Goal: Task Accomplishment & Management: Complete application form

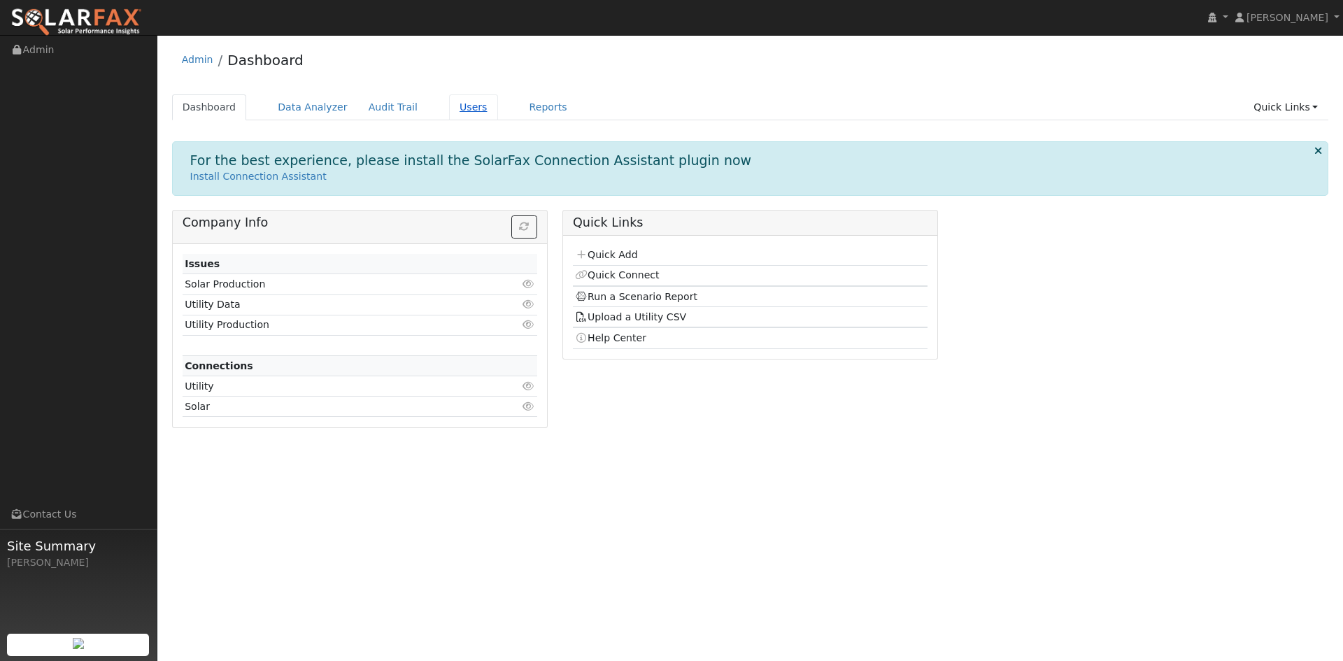
click at [498, 115] on link "Users" at bounding box center [473, 107] width 49 height 26
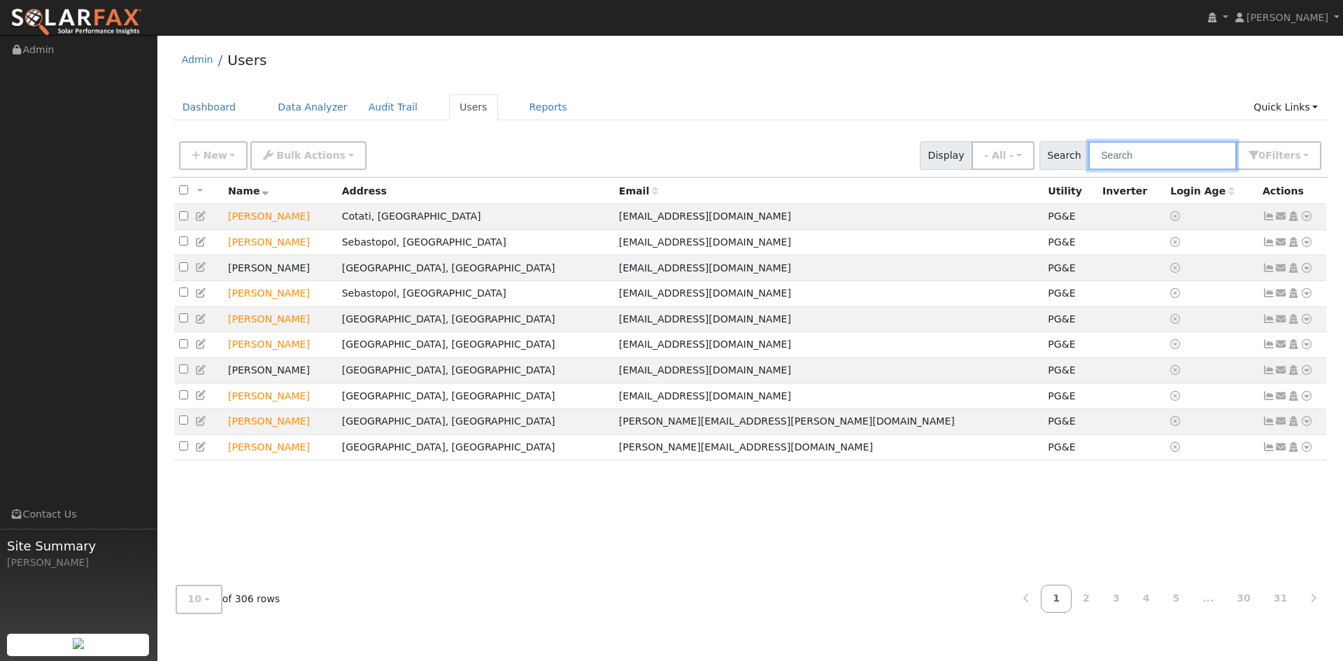
click at [1089, 170] on input "text" at bounding box center [1163, 155] width 148 height 29
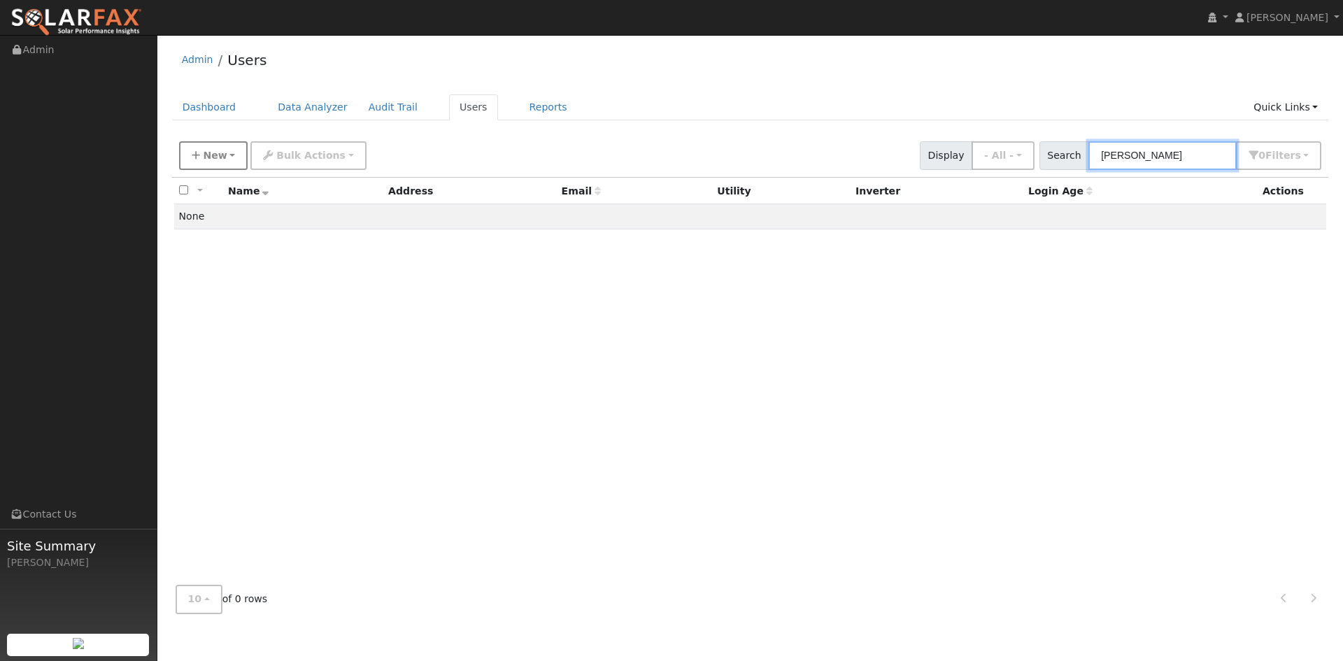
type input "[PERSON_NAME]"
click at [234, 166] on button "New" at bounding box center [213, 155] width 69 height 29
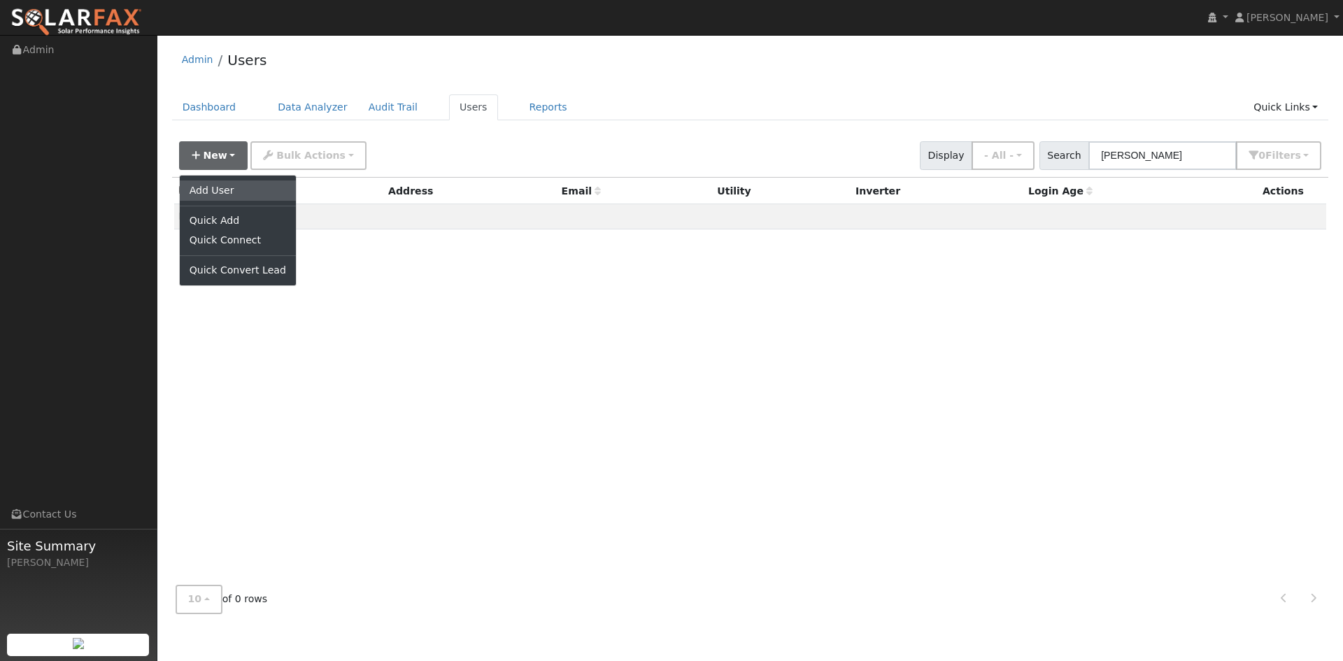
click at [246, 199] on link "Add User" at bounding box center [238, 191] width 116 height 20
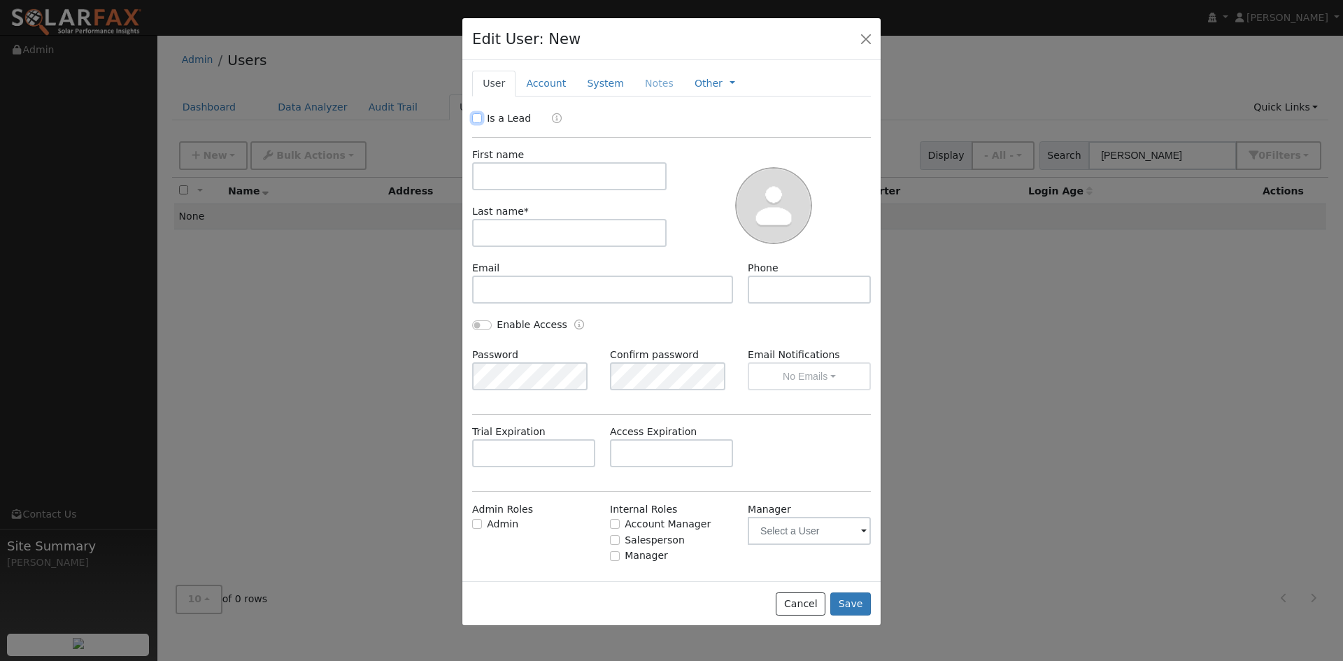
click at [476, 123] on input "Is a Lead" at bounding box center [477, 118] width 10 height 10
checkbox input "true"
click at [542, 190] on input "text" at bounding box center [569, 176] width 194 height 28
type input "[PERSON_NAME]"
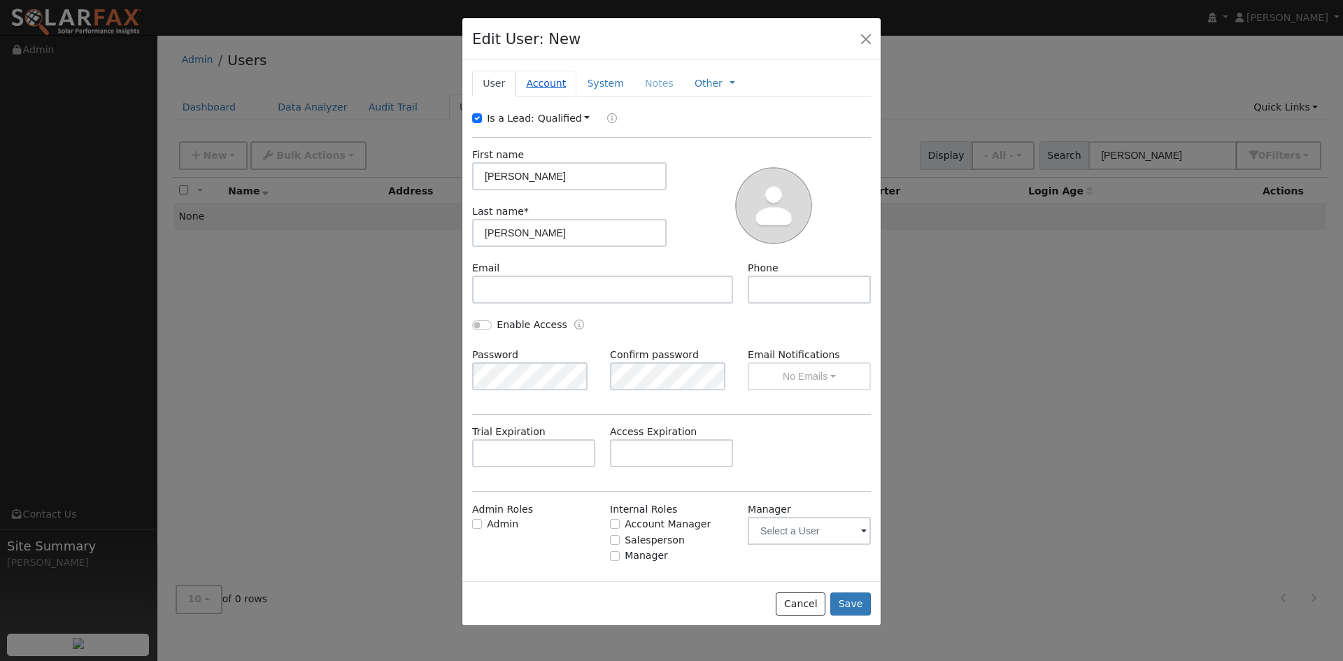
click at [571, 97] on link "Account" at bounding box center [546, 84] width 61 height 26
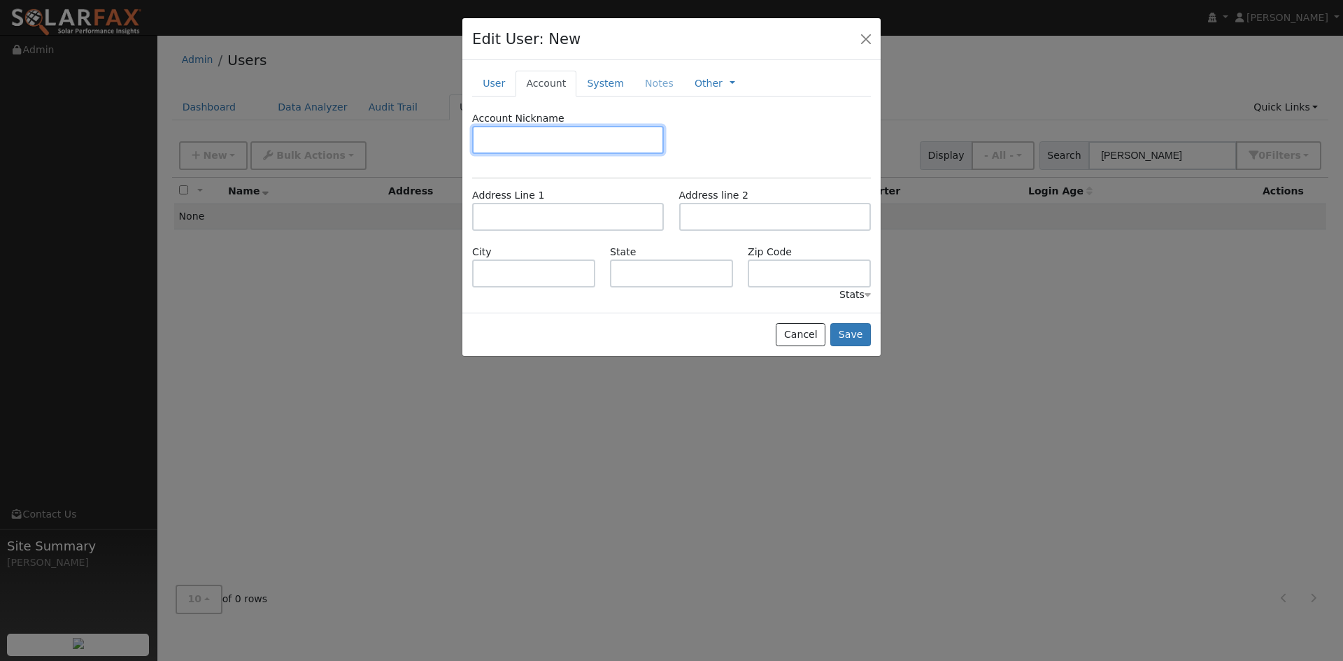
click at [546, 154] on input "text" at bounding box center [568, 140] width 192 height 28
type input "4330763935-1"
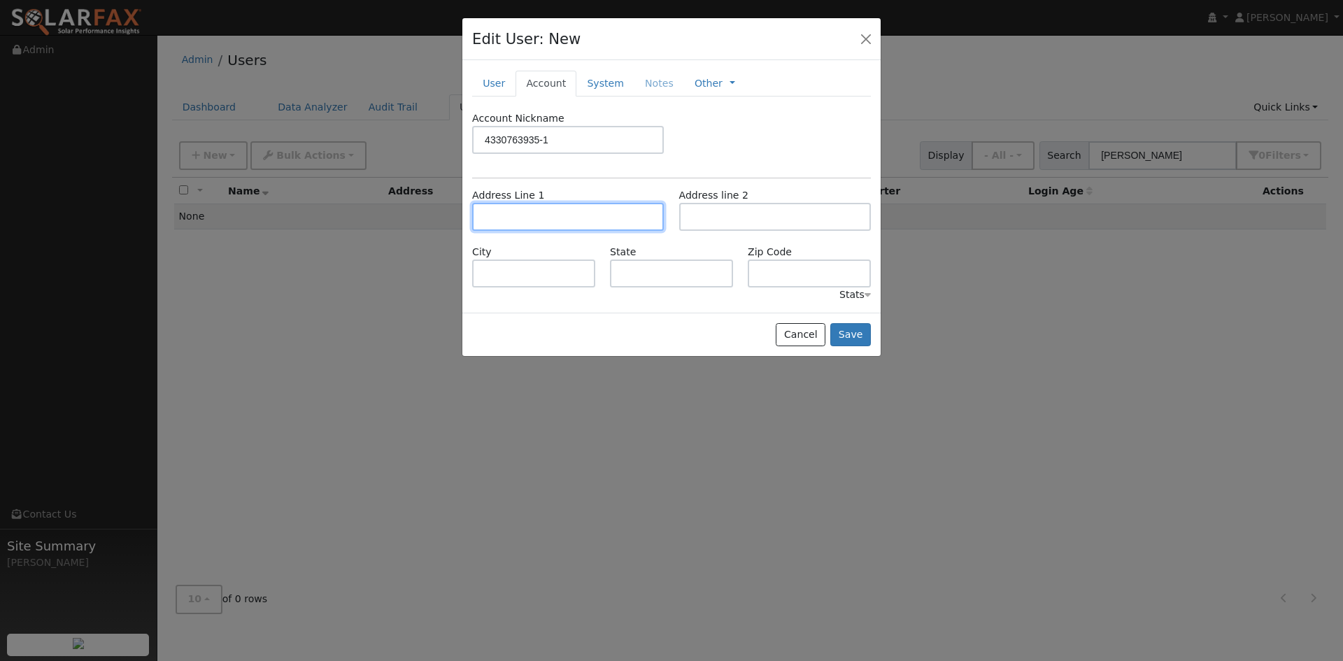
click at [606, 231] on input "text" at bounding box center [568, 217] width 192 height 28
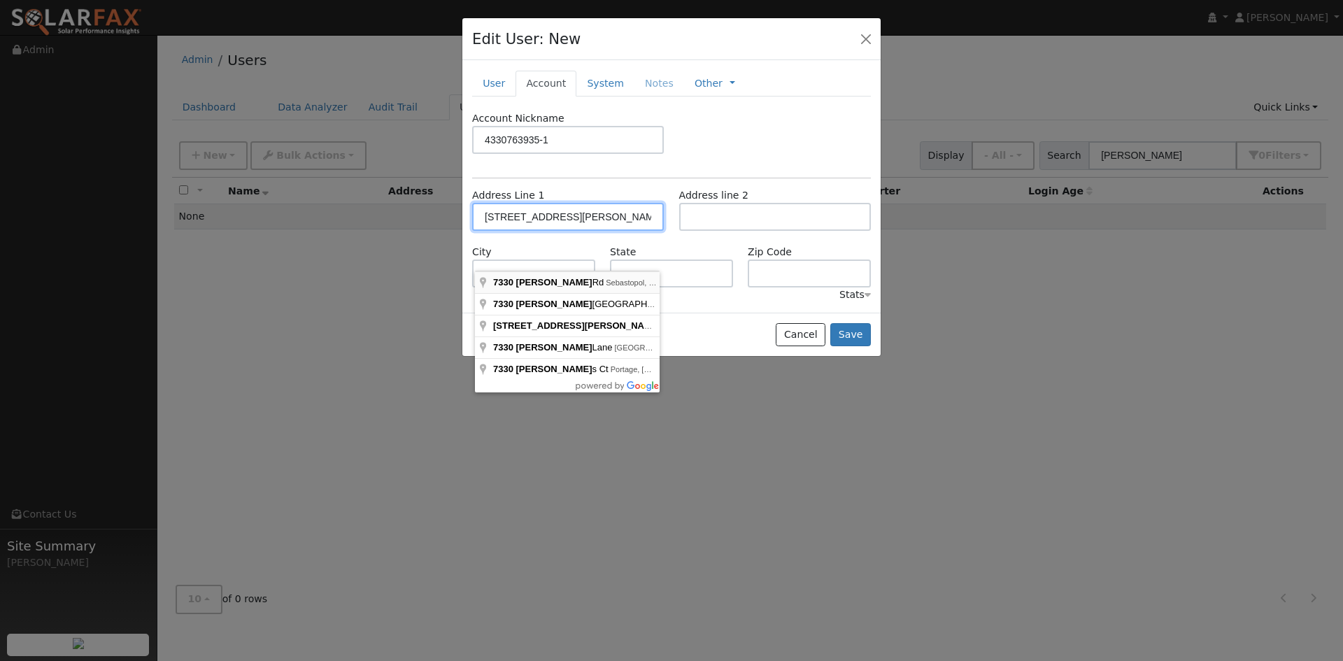
type input "7330 Witter Road"
type input "Sebastopol"
type input "CA"
type input "95472"
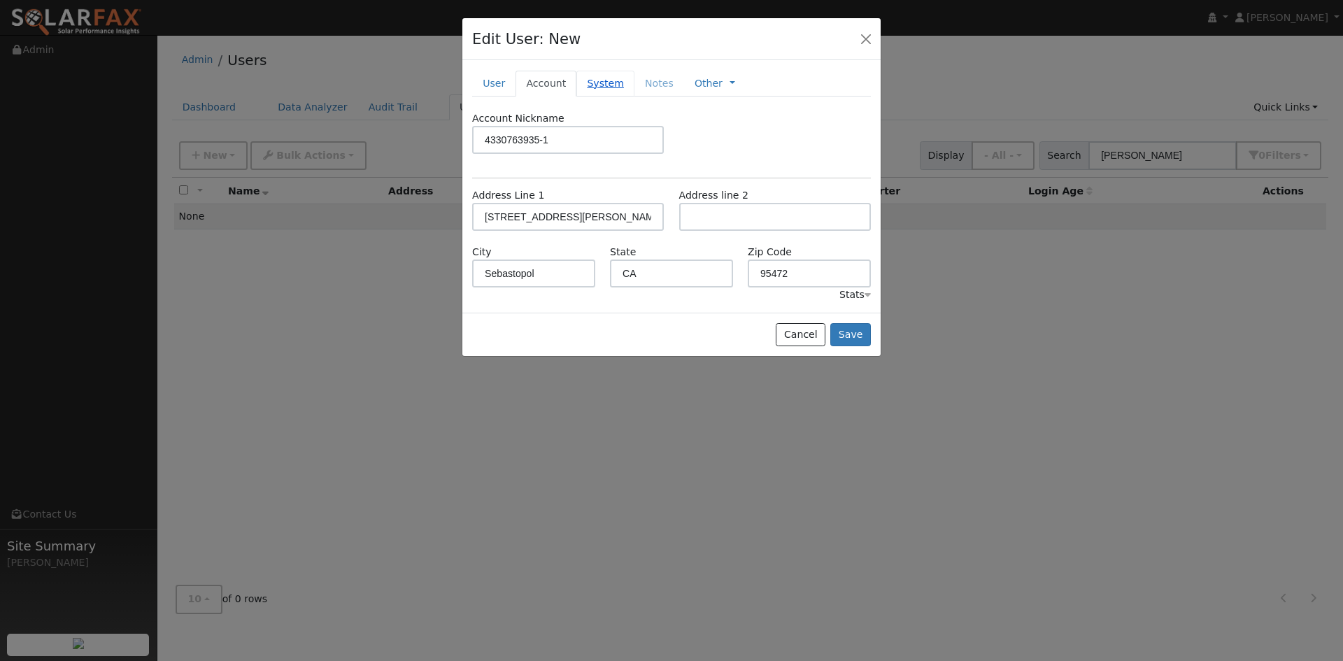
click at [635, 97] on link "System" at bounding box center [605, 84] width 58 height 26
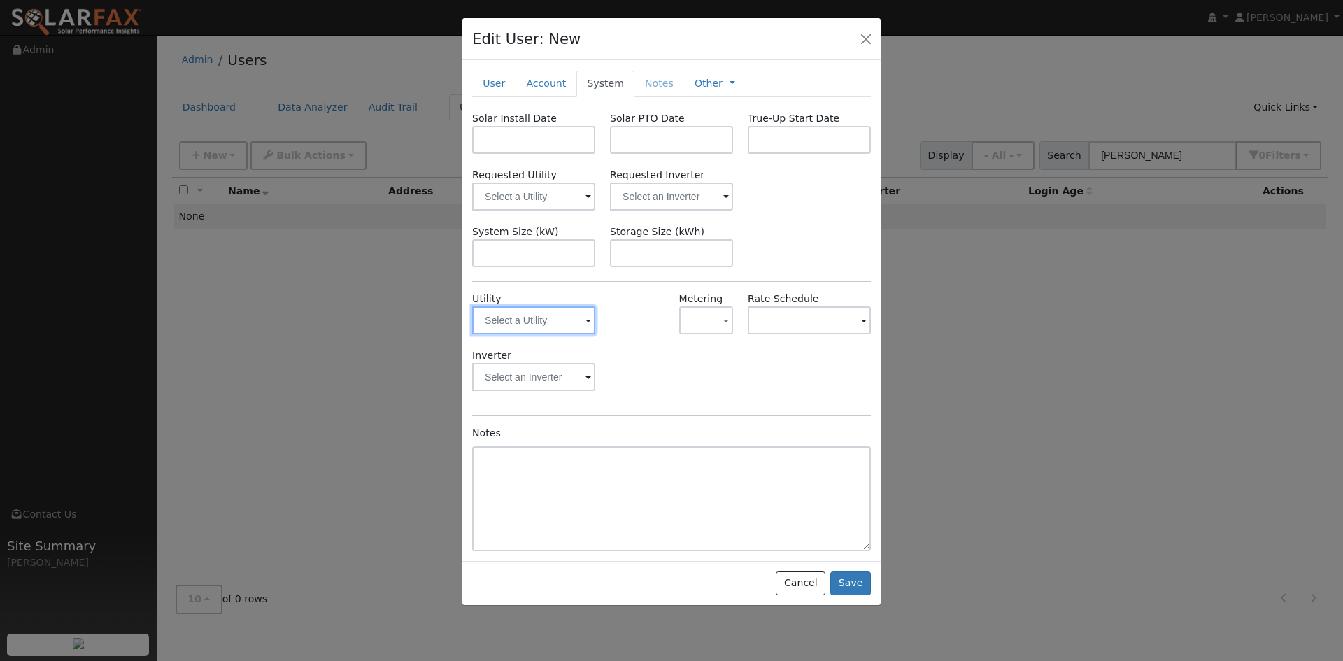
click at [543, 334] on input "text" at bounding box center [533, 320] width 123 height 28
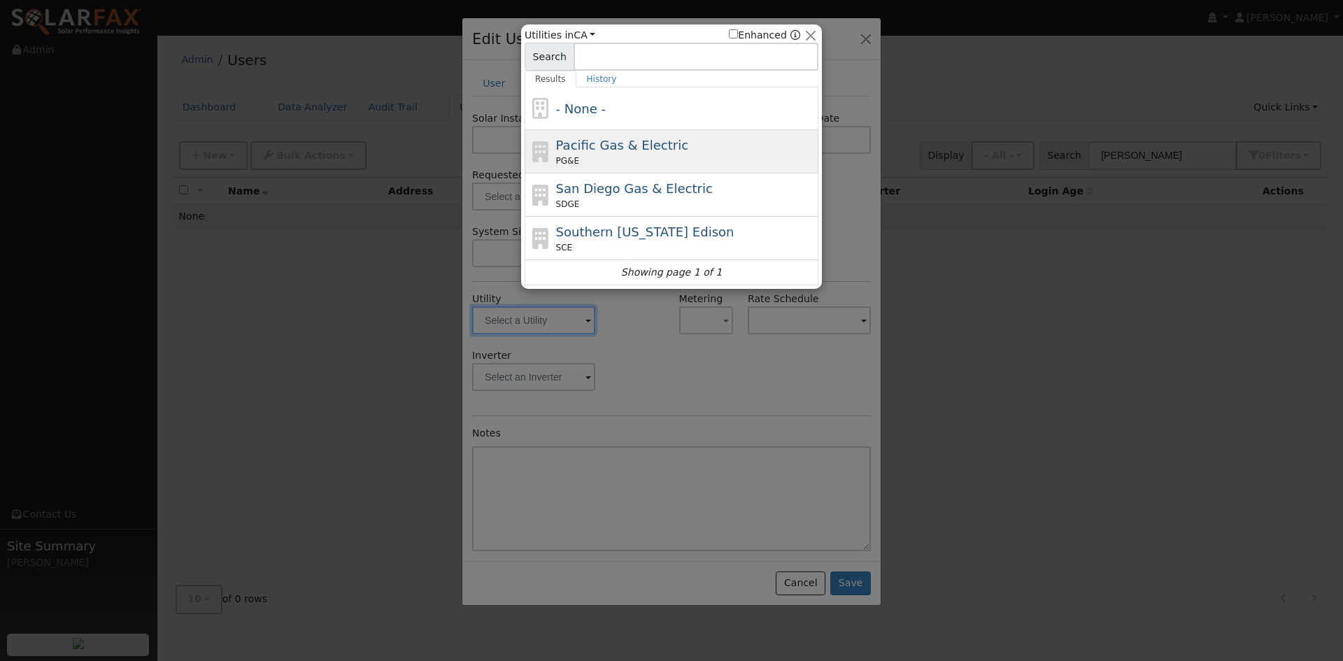
click at [628, 150] on span "Pacific Gas & Electric" at bounding box center [622, 145] width 132 height 15
type input "PG&E"
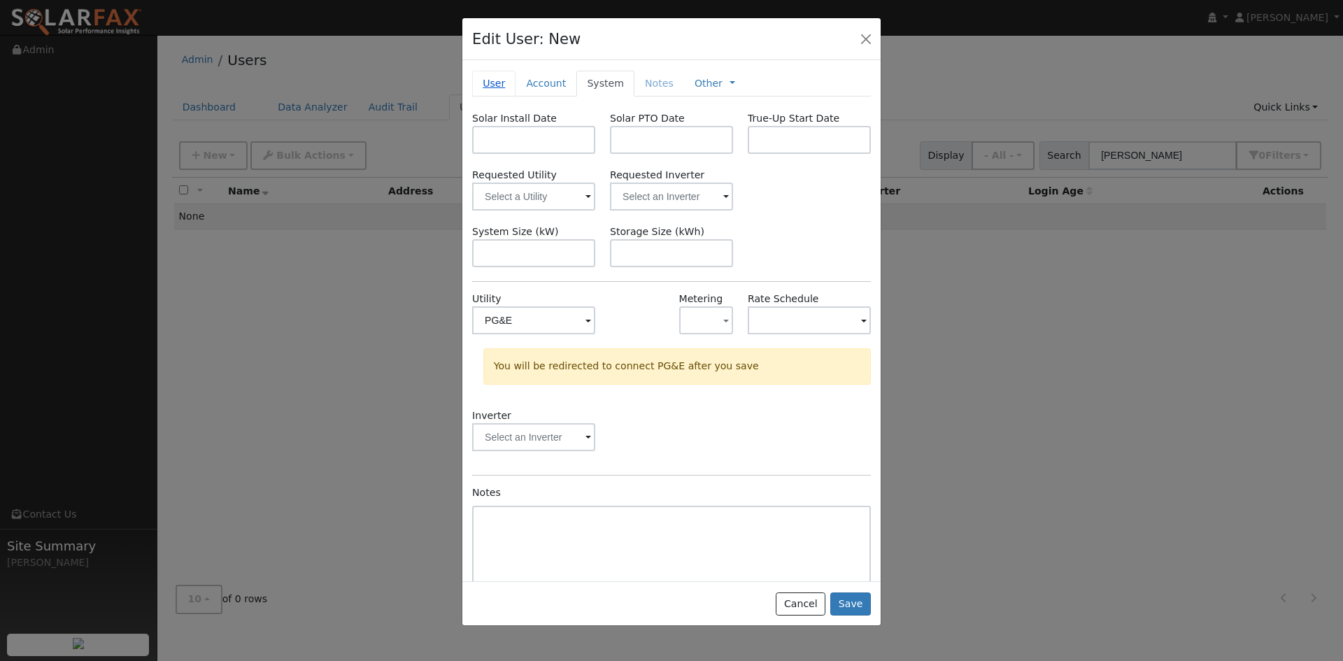
click at [492, 97] on link "User" at bounding box center [493, 84] width 43 height 26
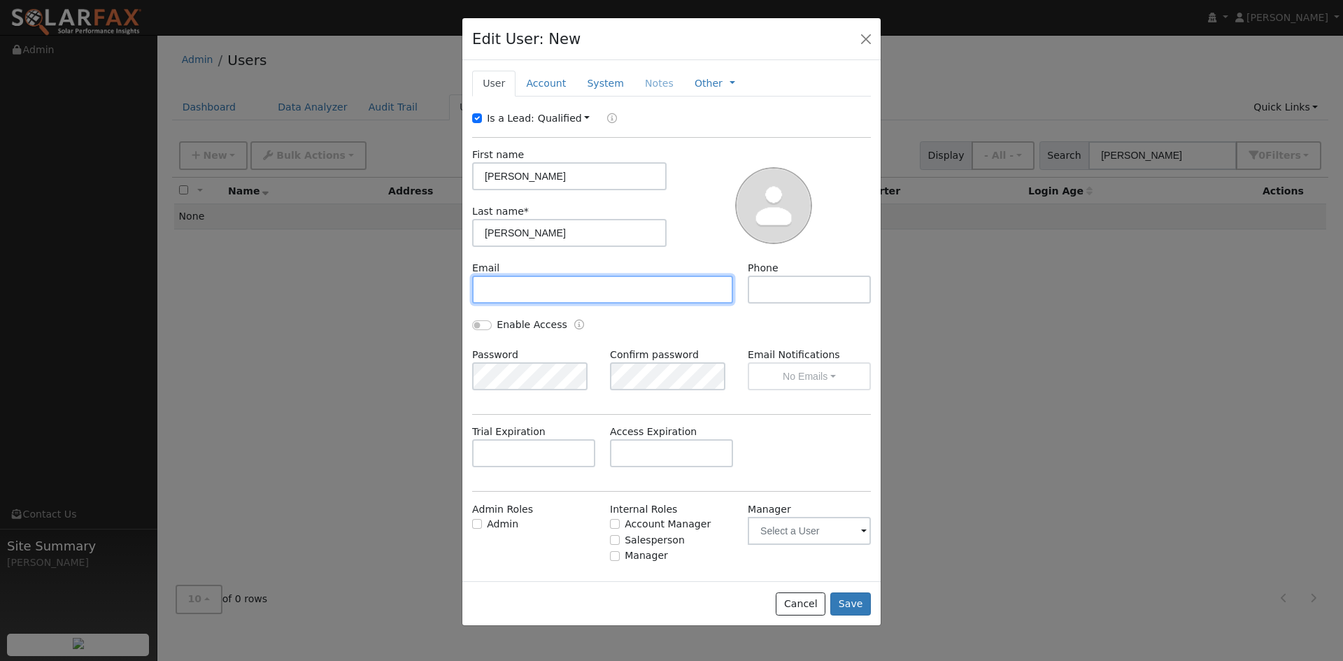
paste input "[EMAIL_ADDRESS][DOMAIN_NAME]"
type input "[EMAIL_ADDRESS][DOMAIN_NAME]"
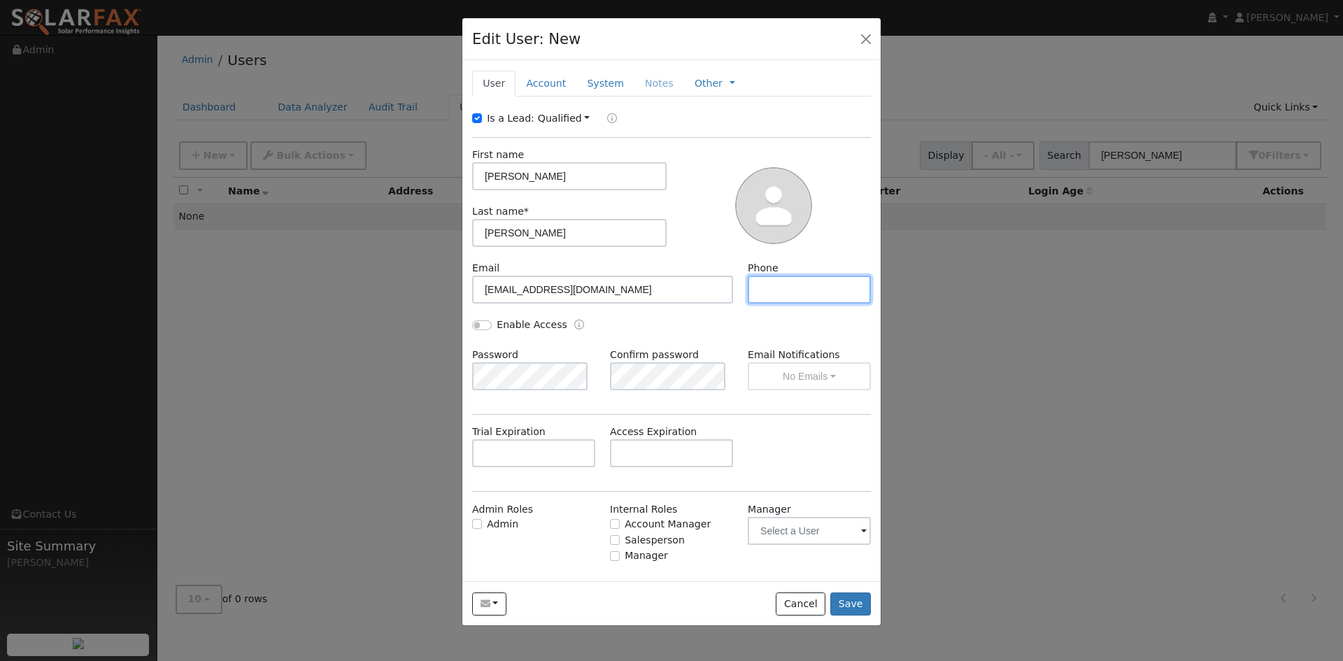
click at [781, 304] on input "text" at bounding box center [809, 290] width 123 height 28
click at [772, 304] on input "text" at bounding box center [809, 290] width 123 height 28
paste input "707-823-4541"
type input "[PHONE_NUMBER]"
click at [676, 467] on input "text" at bounding box center [671, 453] width 123 height 28
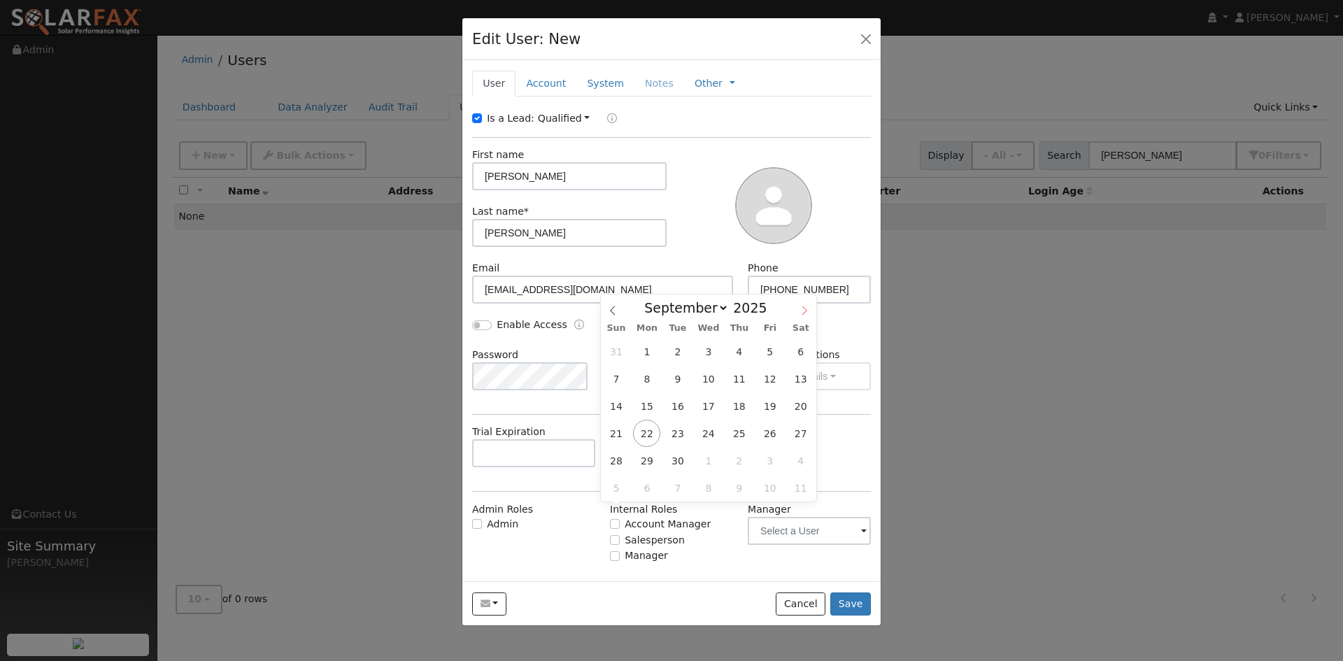
click at [800, 306] on icon at bounding box center [805, 311] width 10 height 10
select select "10"
click at [651, 435] on span "17" at bounding box center [646, 433] width 27 height 27
type input "11/17/2025"
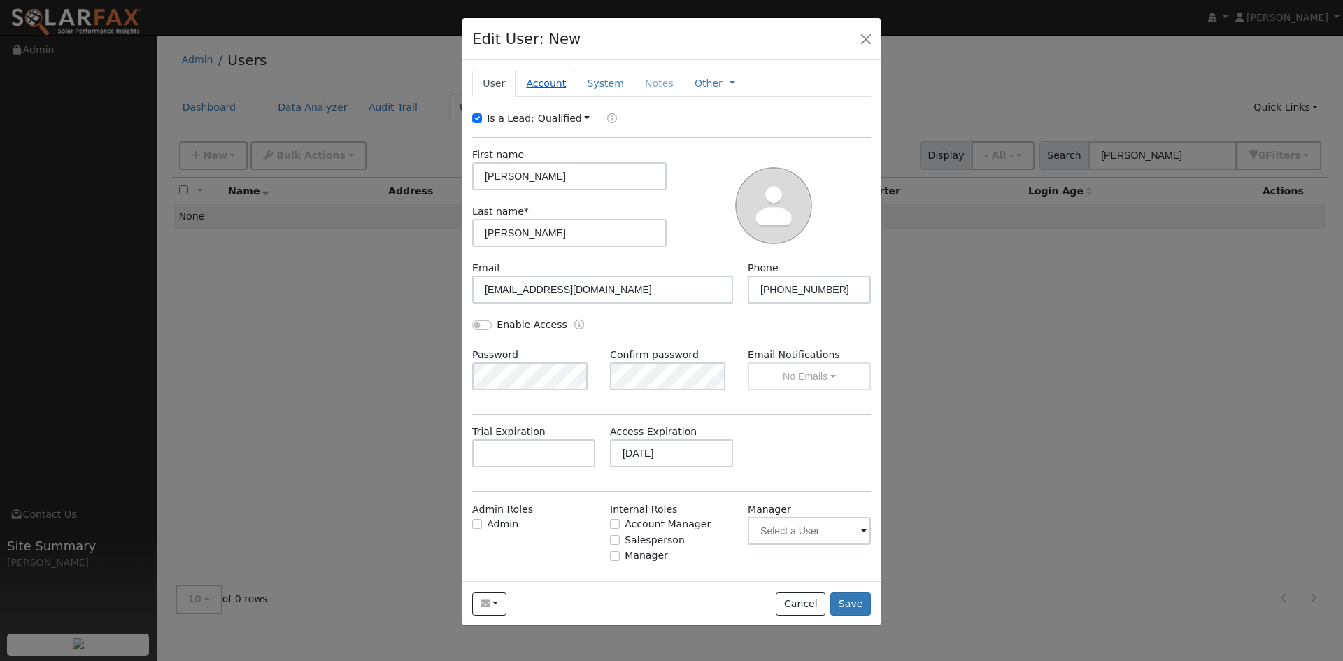
click at [556, 97] on link "Account" at bounding box center [546, 84] width 61 height 26
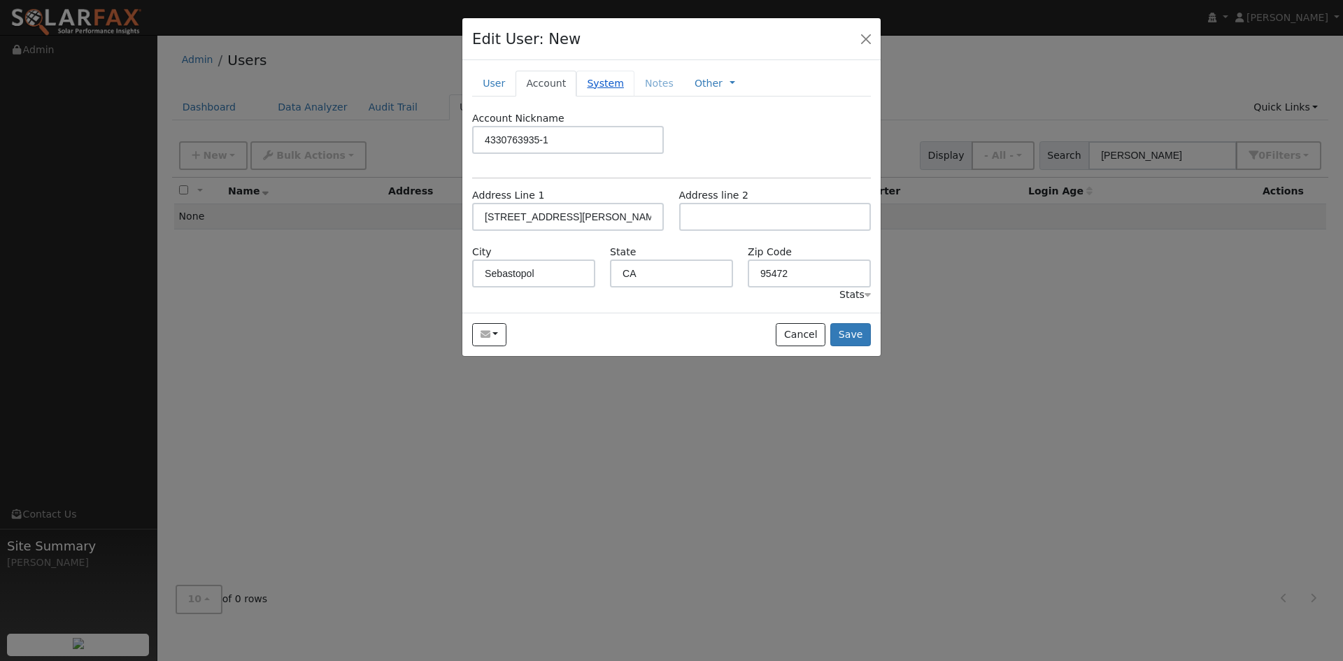
click at [635, 97] on link "System" at bounding box center [605, 84] width 58 height 26
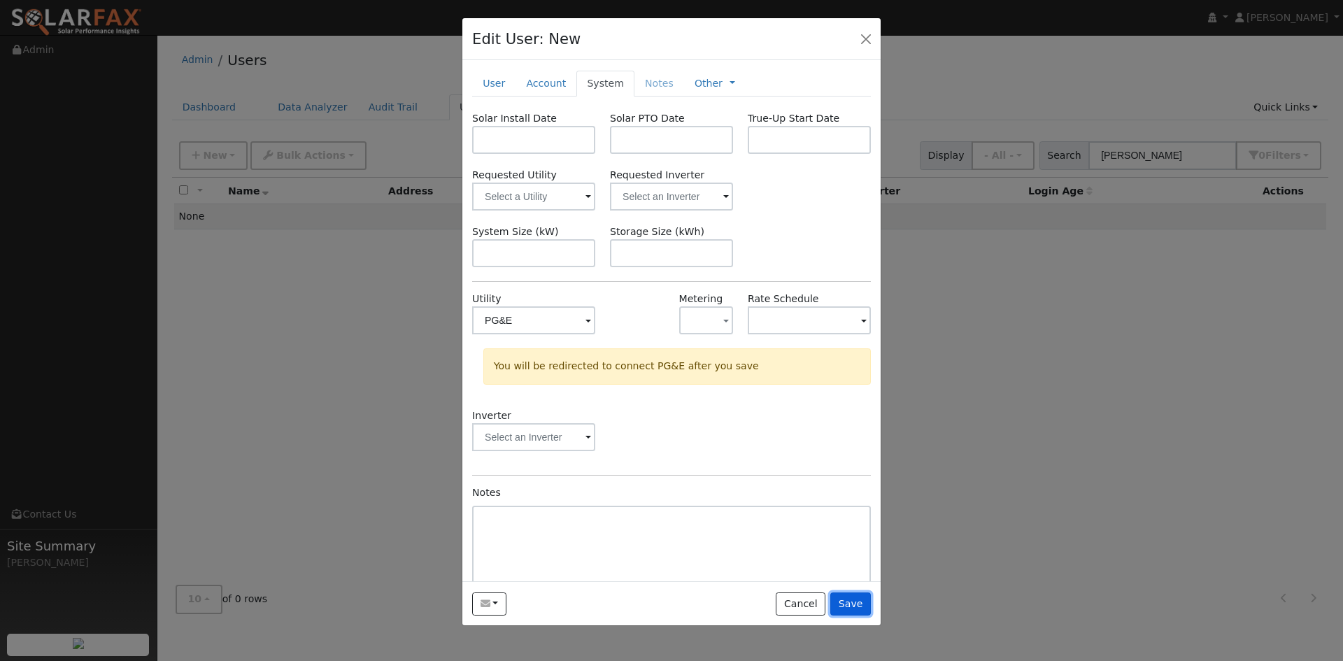
click at [859, 616] on button "Save" at bounding box center [850, 605] width 41 height 24
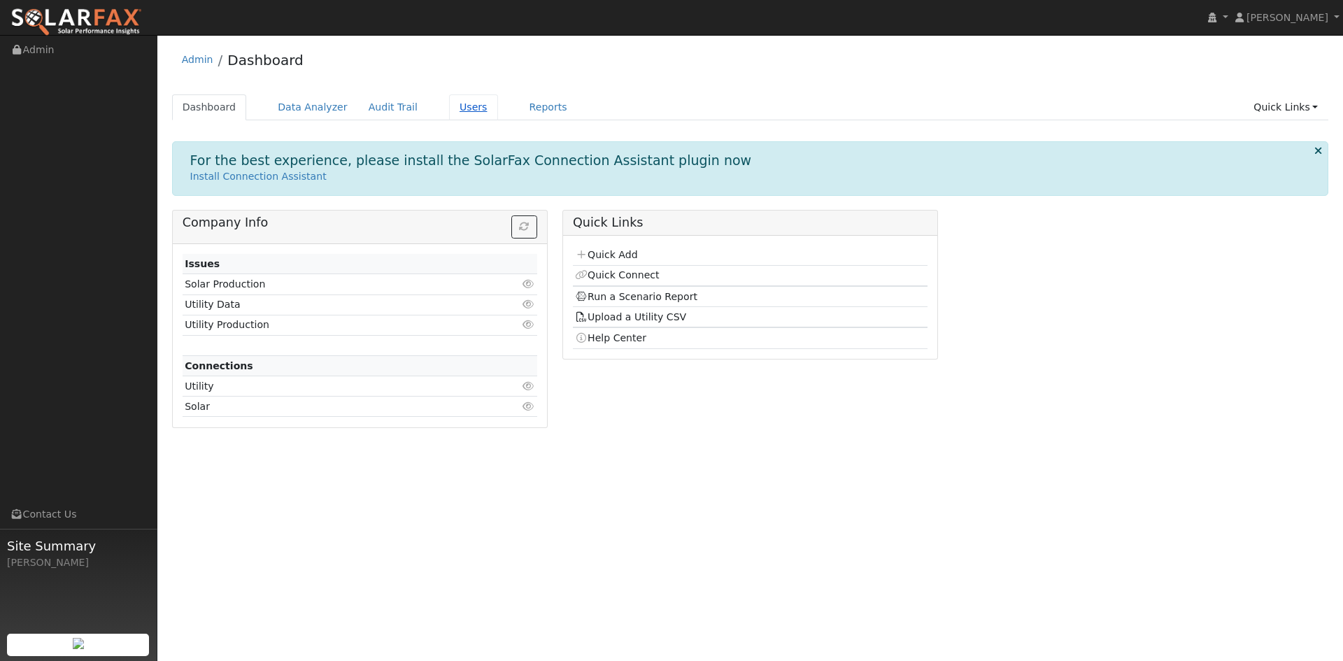
click at [498, 115] on link "Users" at bounding box center [473, 107] width 49 height 26
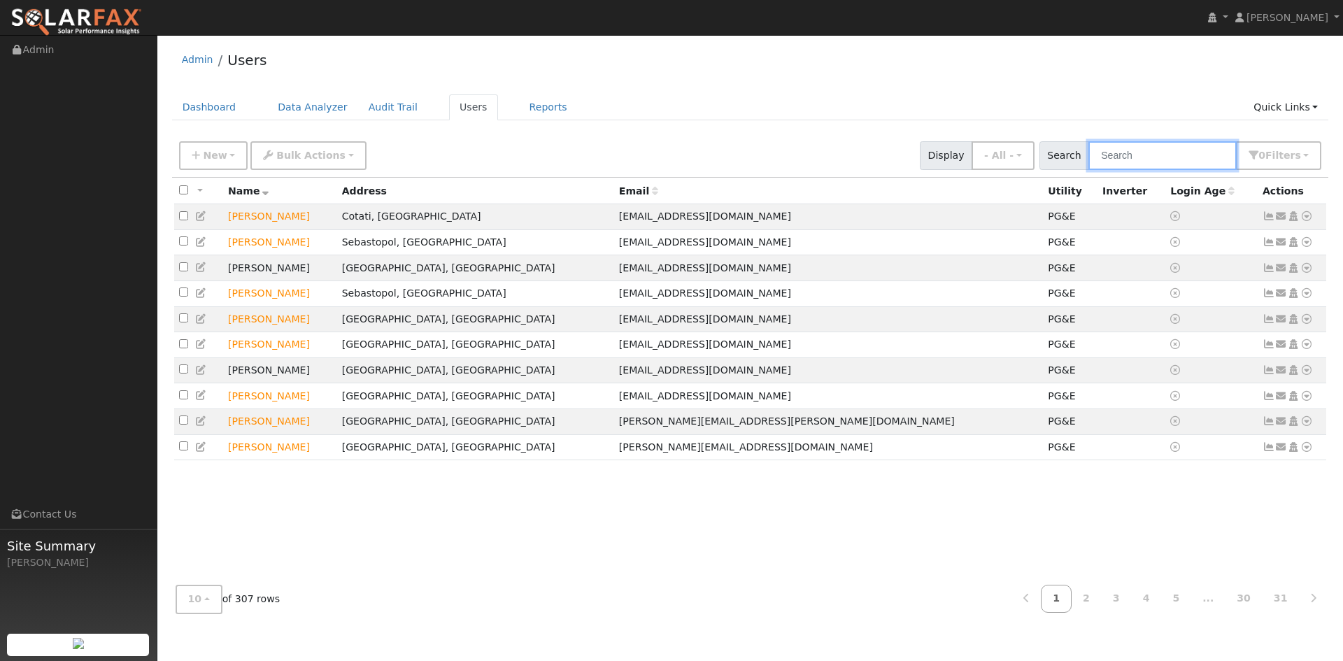
click at [1093, 169] on input "text" at bounding box center [1163, 155] width 148 height 29
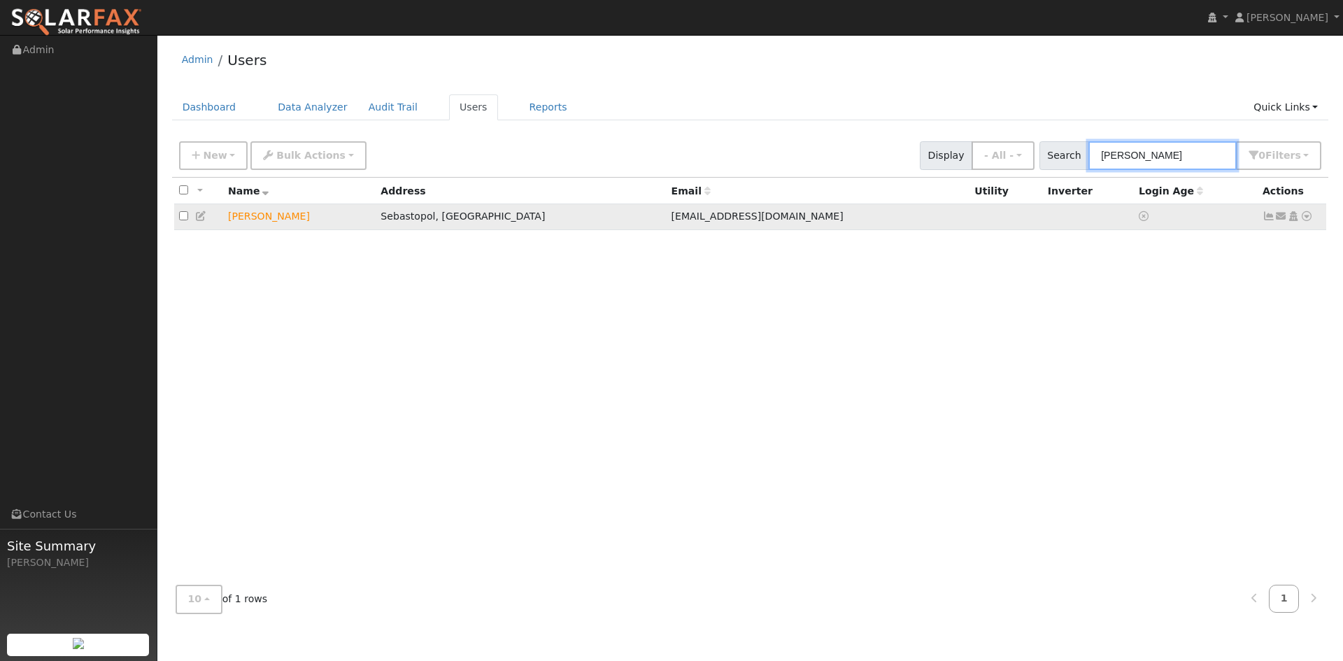
type input "tatro"
click at [206, 221] on icon at bounding box center [201, 216] width 13 height 10
type input "11/17/2025"
checkbox input "true"
type input "David"
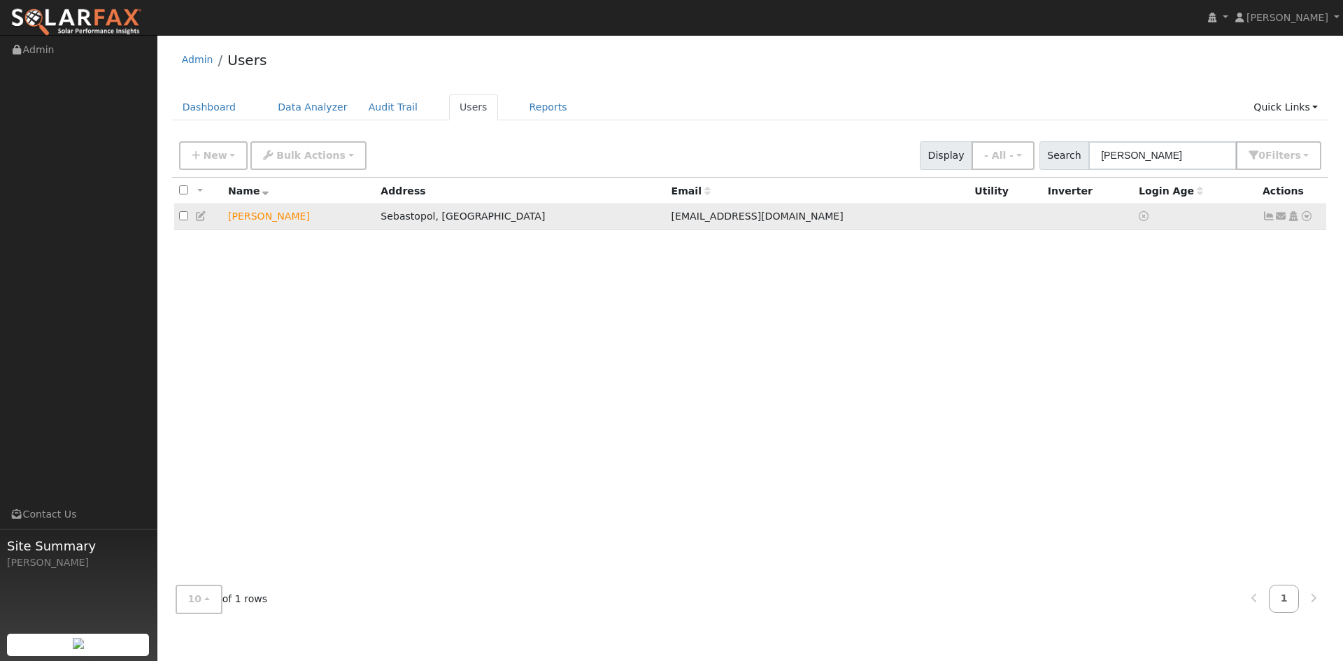
type input "Tatro"
type input "bearcatnap@yahoo.com"
type input "707-823-4541"
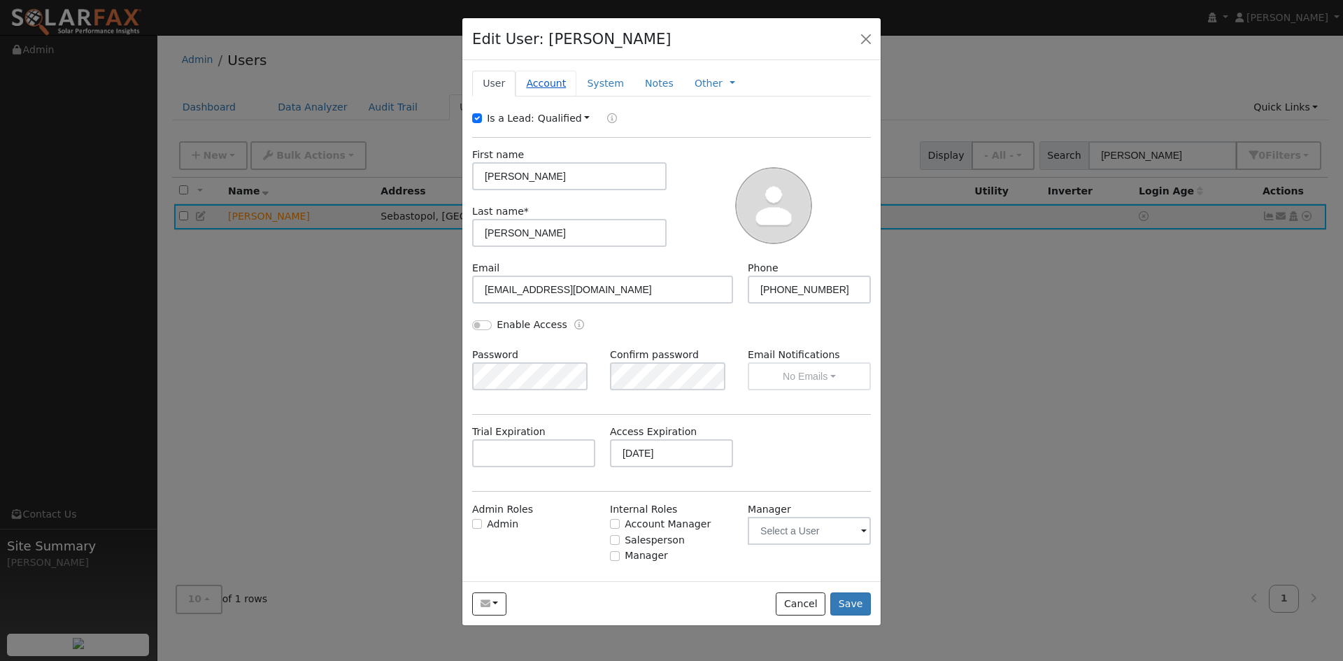
click at [574, 97] on link "Account" at bounding box center [546, 84] width 61 height 26
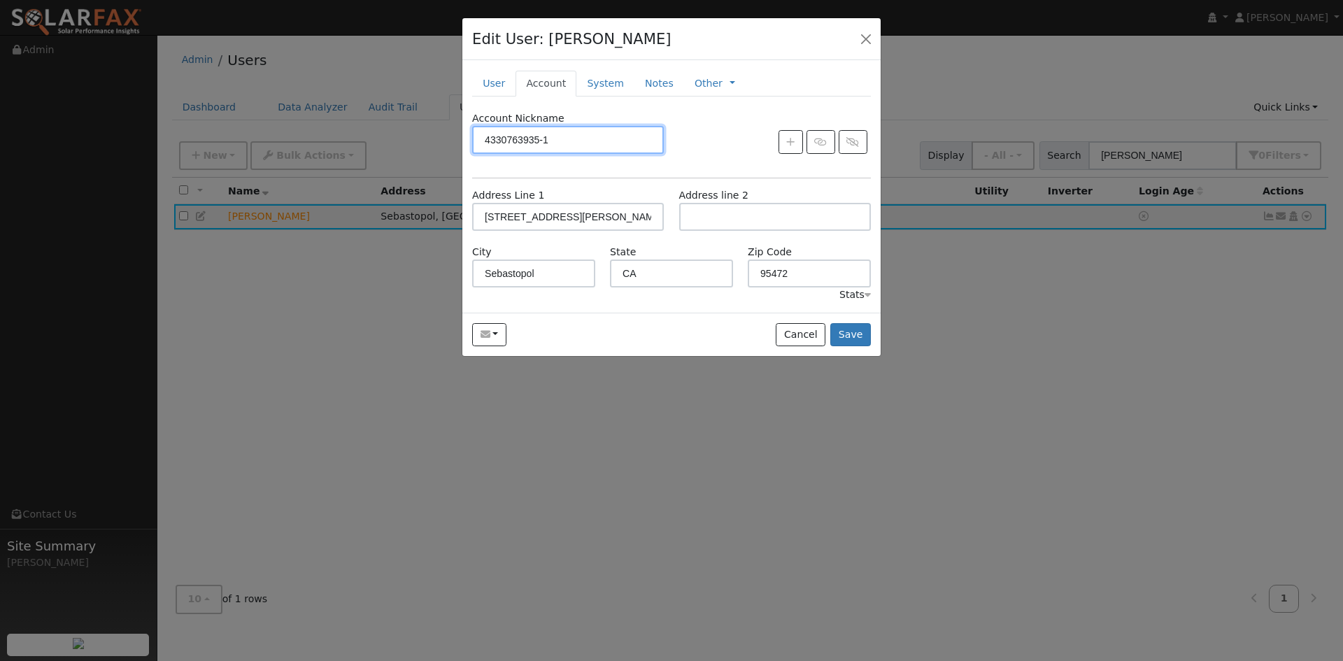
click at [519, 154] on input "4330763935-1" at bounding box center [568, 140] width 192 height 28
click at [632, 97] on link "System" at bounding box center [605, 84] width 58 height 26
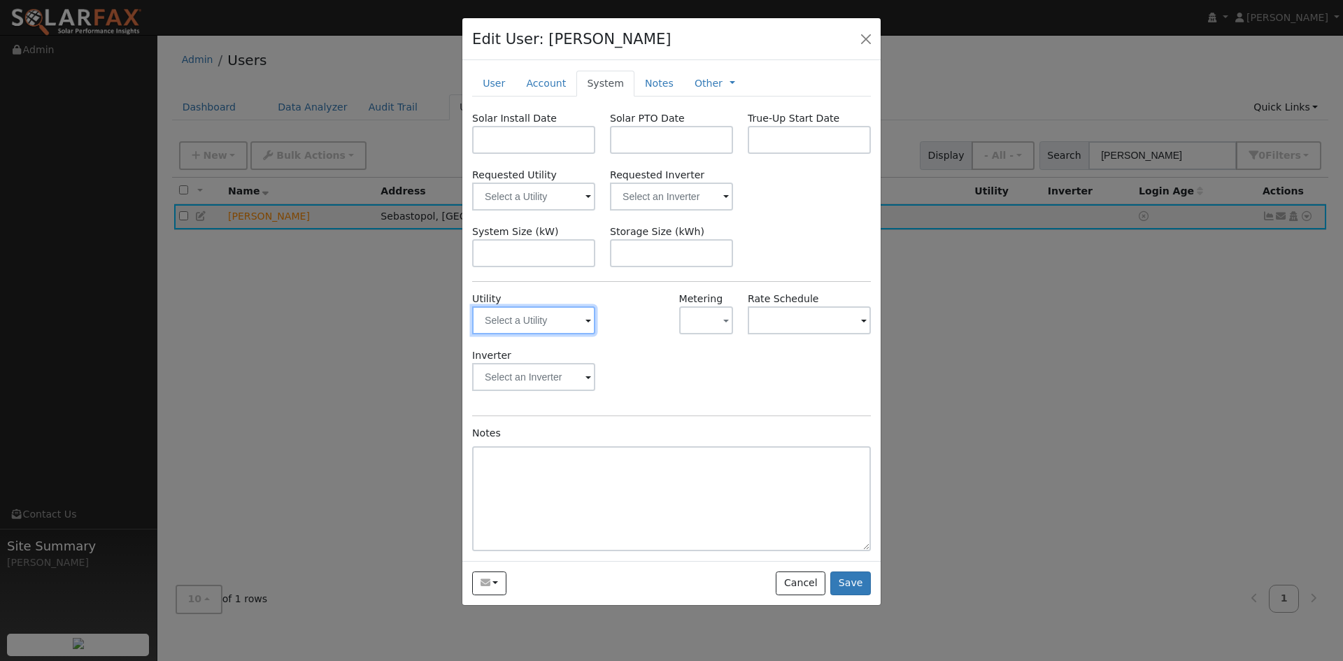
click at [551, 334] on input "text" at bounding box center [533, 320] width 123 height 28
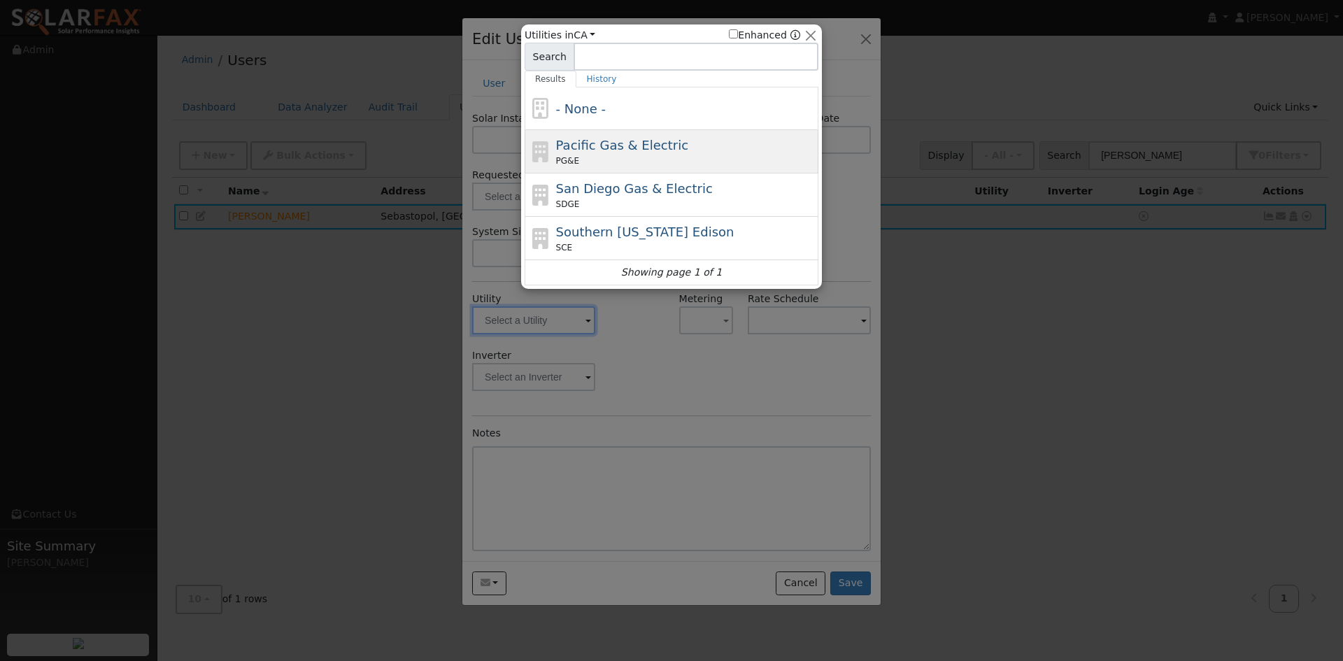
click at [601, 150] on span "Pacific Gas & Electric" at bounding box center [622, 145] width 132 height 15
type input "PG&E"
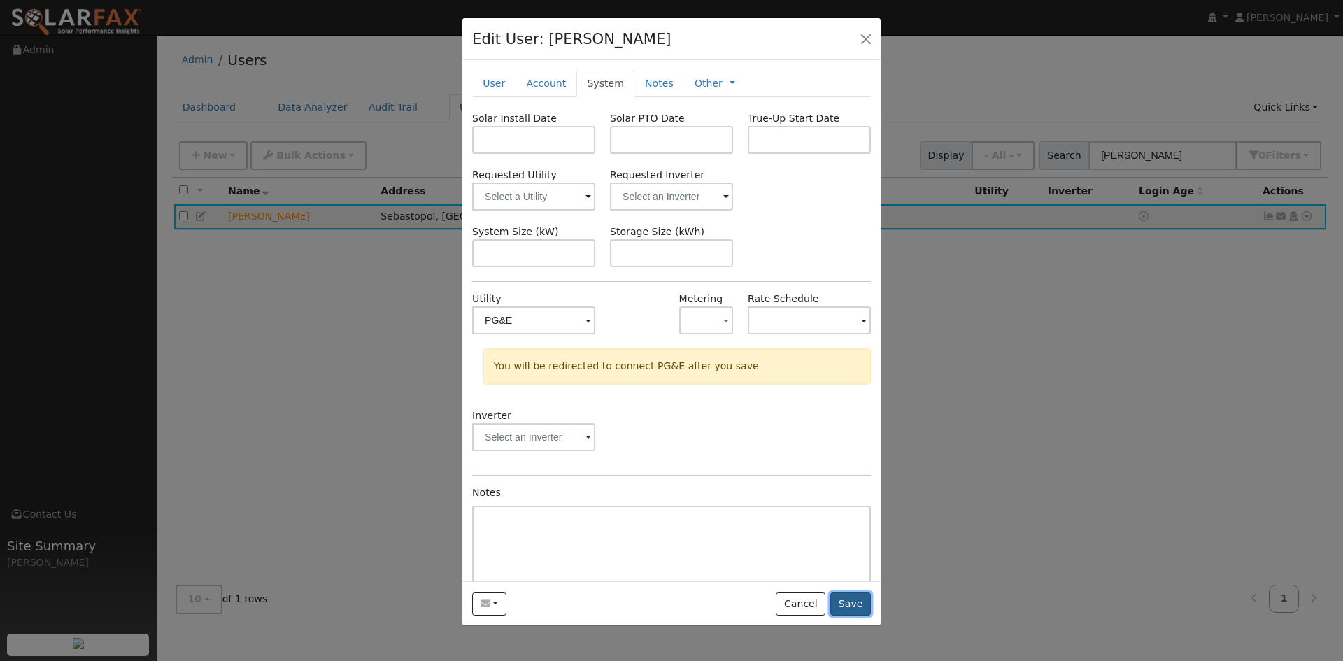
click at [833, 616] on button "Save" at bounding box center [850, 605] width 41 height 24
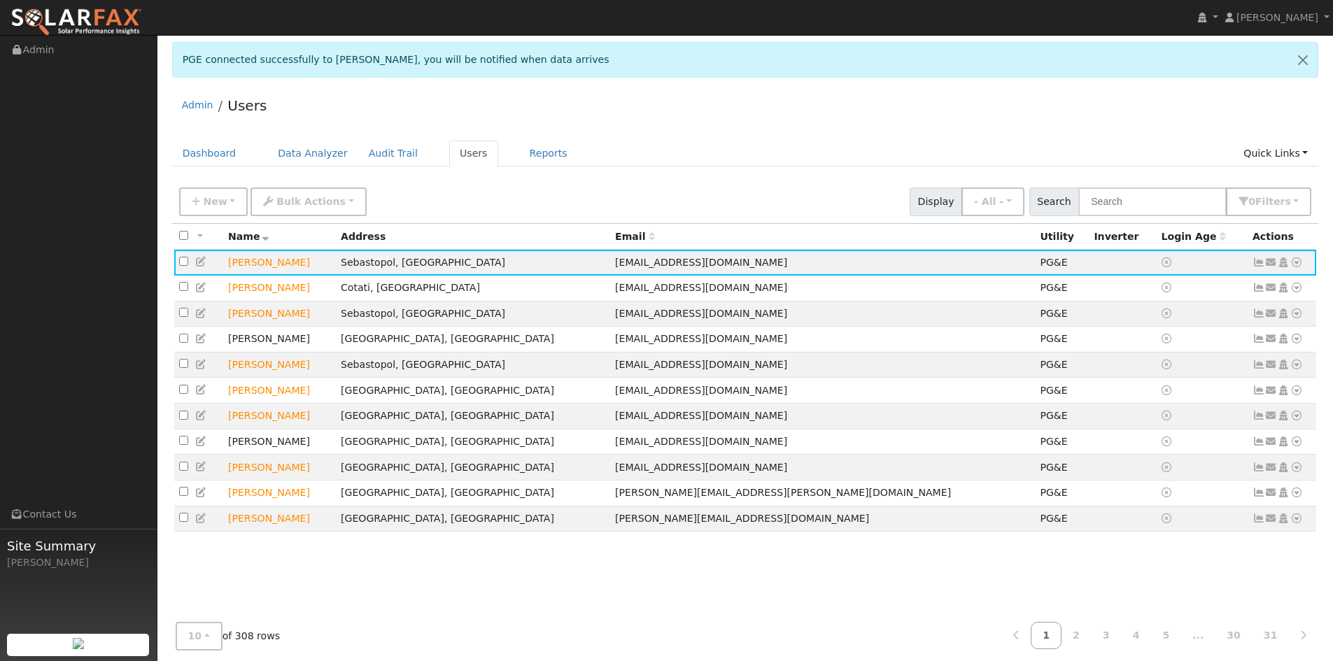
click at [835, 146] on div "Admin Users Dashboard Data Analyzer Audit Trail Users Reports Quick Links Quick…" at bounding box center [744, 378] width 1161 height 583
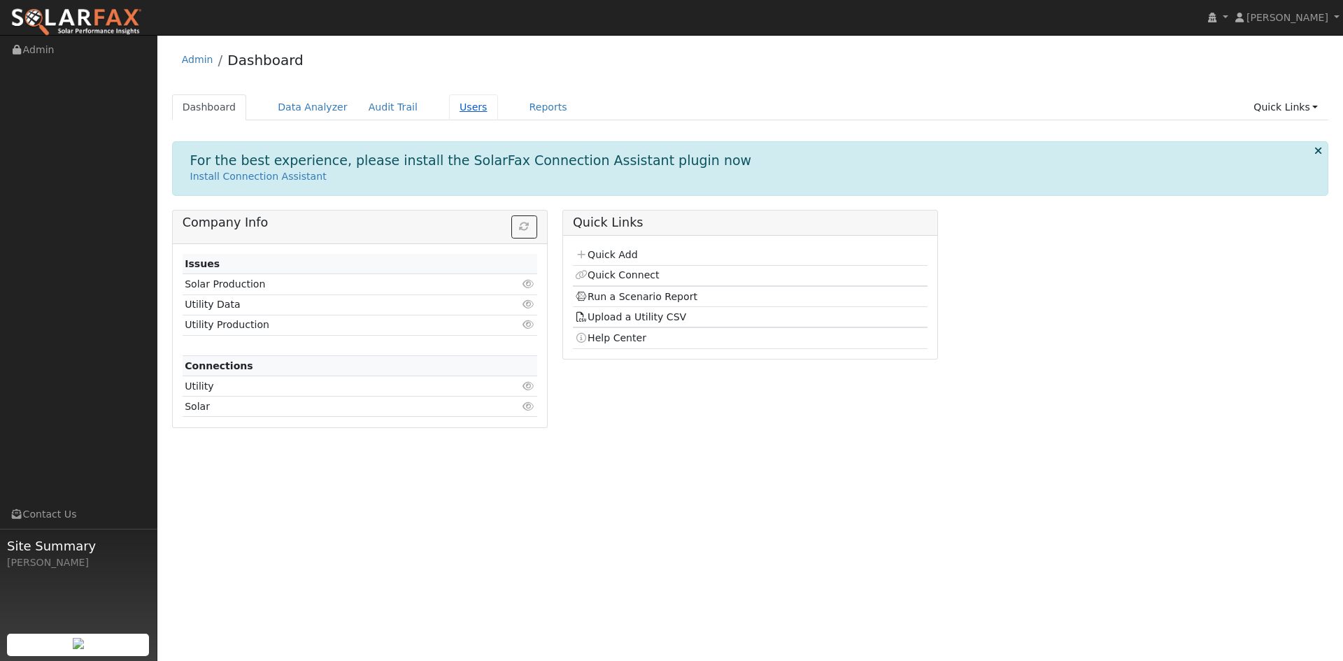
click at [498, 113] on link "Users" at bounding box center [473, 107] width 49 height 26
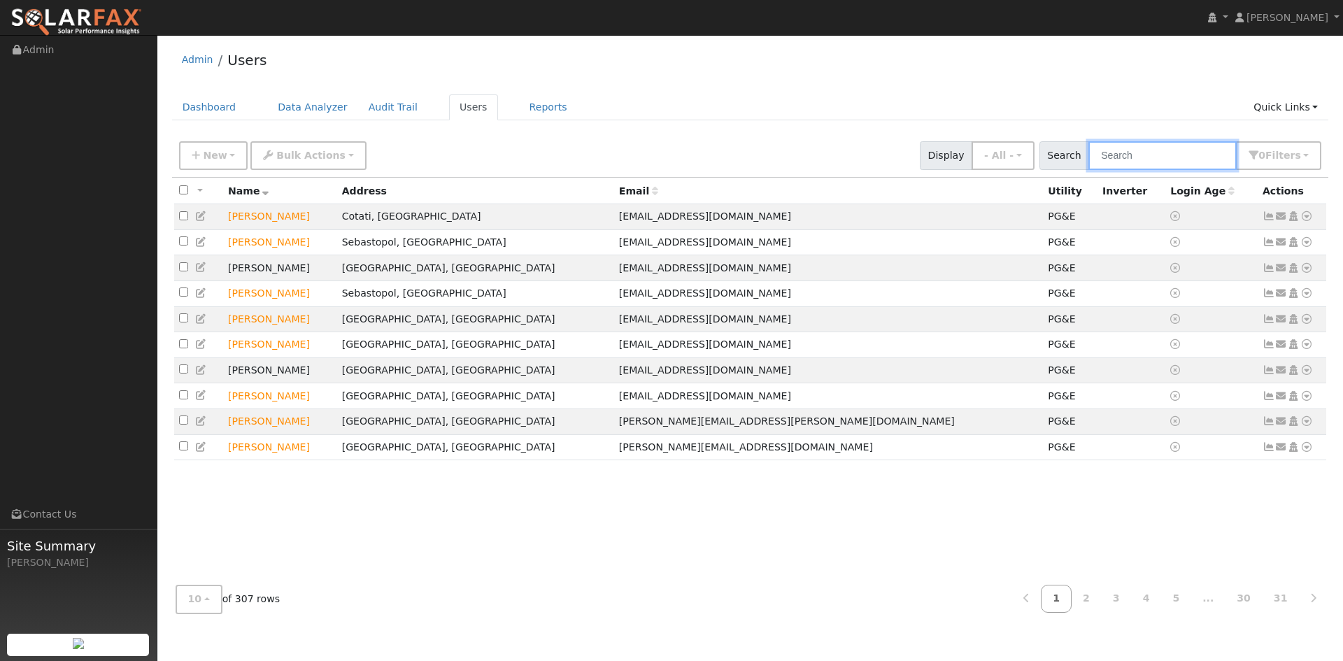
click at [1089, 170] on input "text" at bounding box center [1163, 155] width 148 height 29
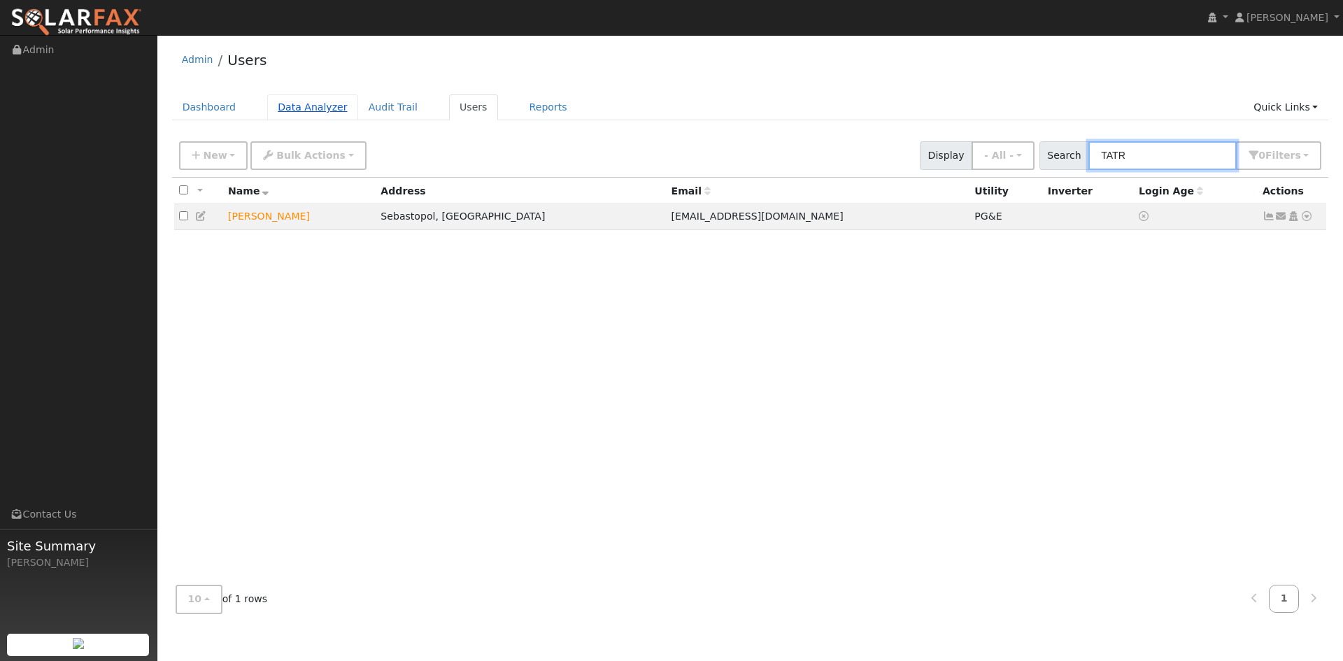
type input "TATR"
click at [345, 108] on link "Data Analyzer" at bounding box center [312, 107] width 91 height 26
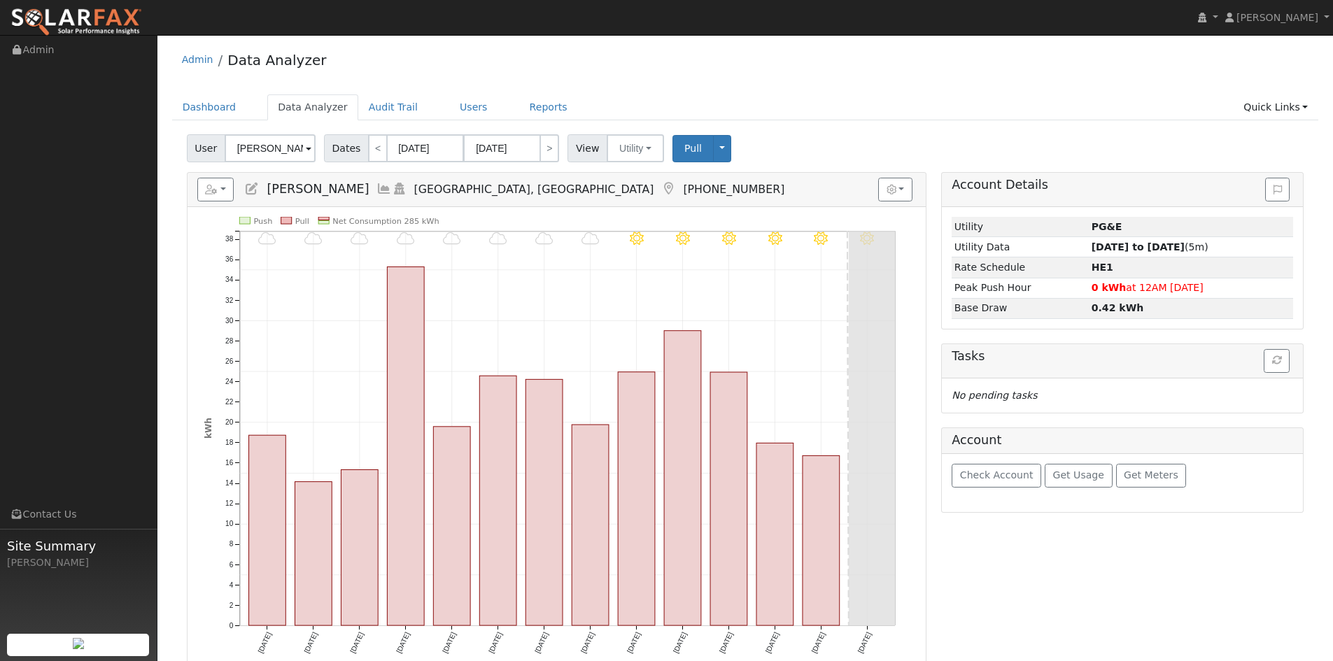
click at [311, 157] on span at bounding box center [309, 149] width 6 height 16
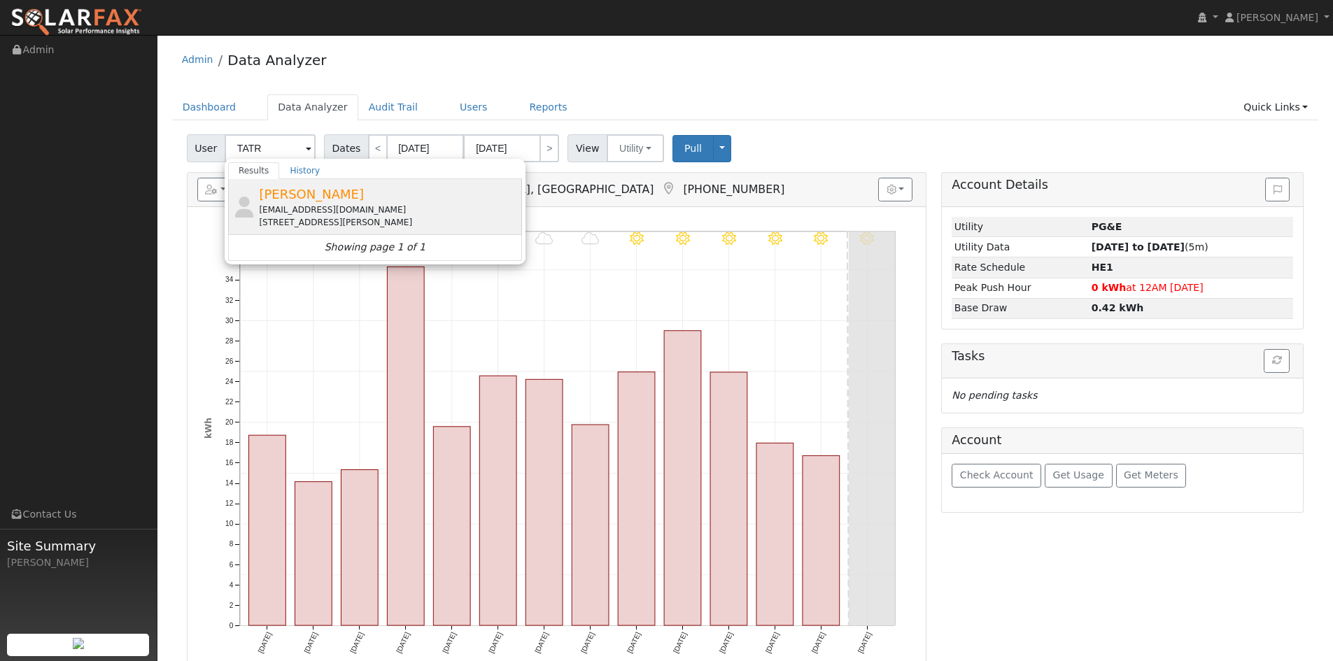
click at [318, 201] on span "[PERSON_NAME]" at bounding box center [311, 194] width 105 height 15
type input "[PERSON_NAME]"
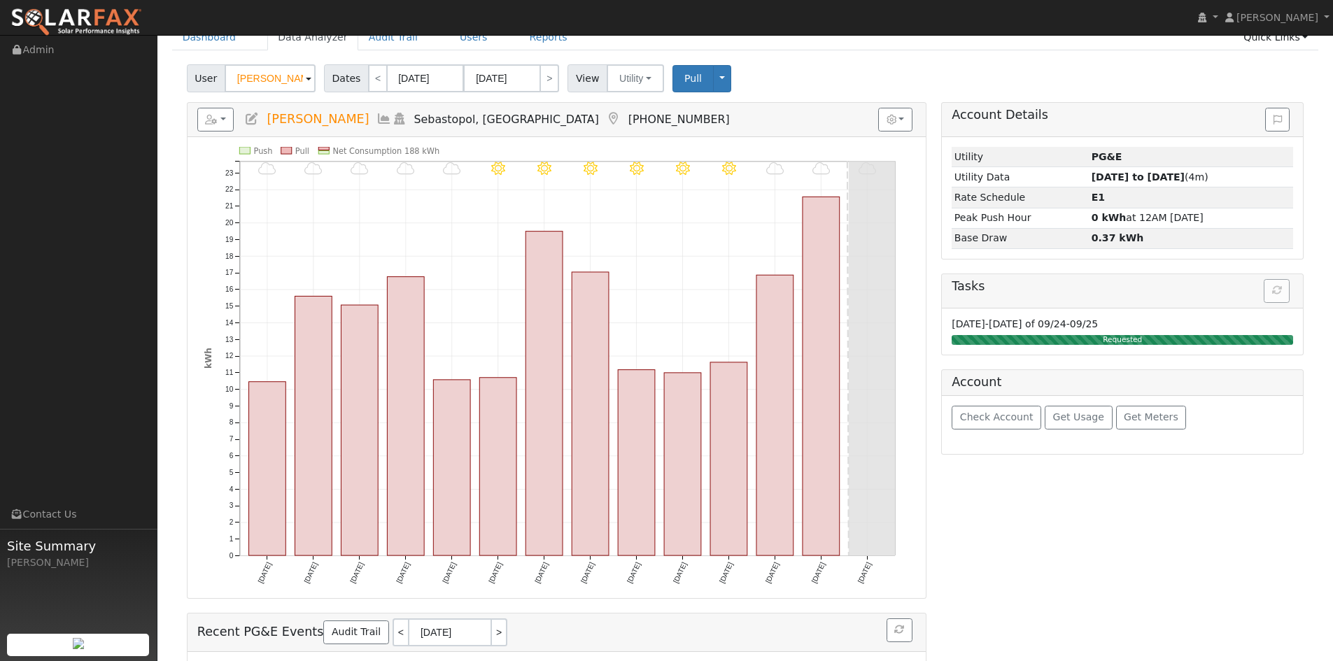
scroll to position [140, 0]
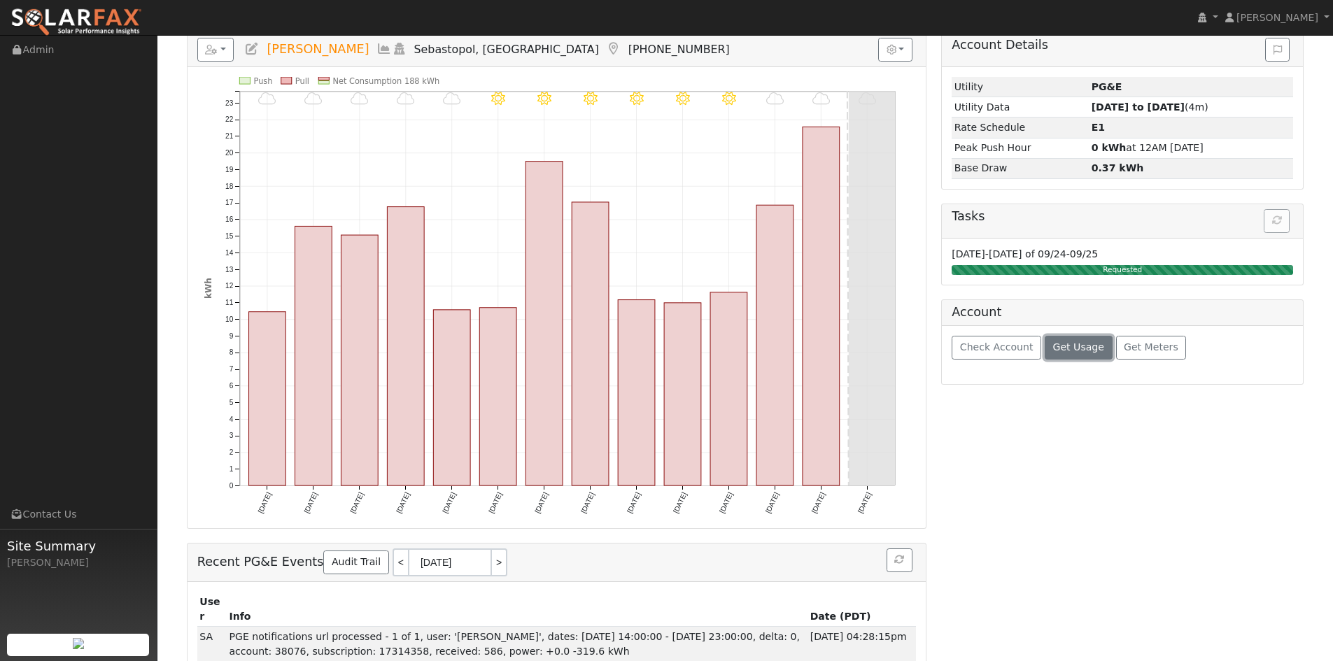
click at [1100, 353] on span "Get Usage" at bounding box center [1078, 346] width 51 height 11
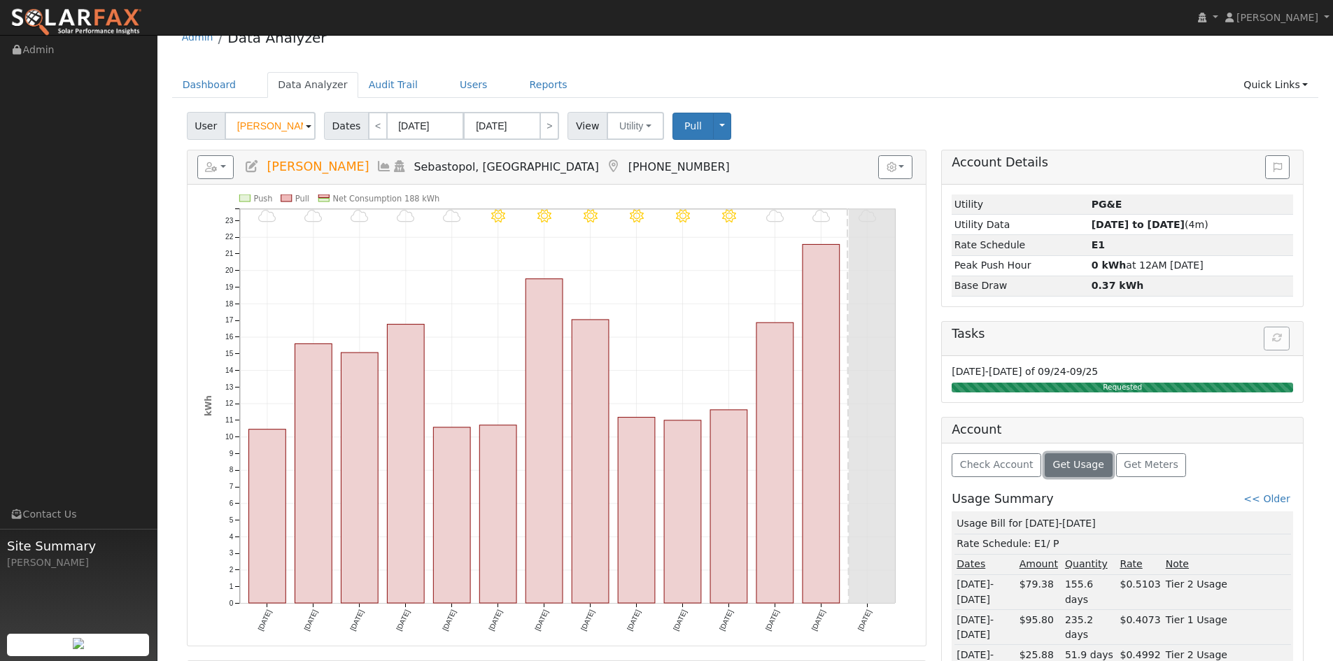
scroll to position [0, 0]
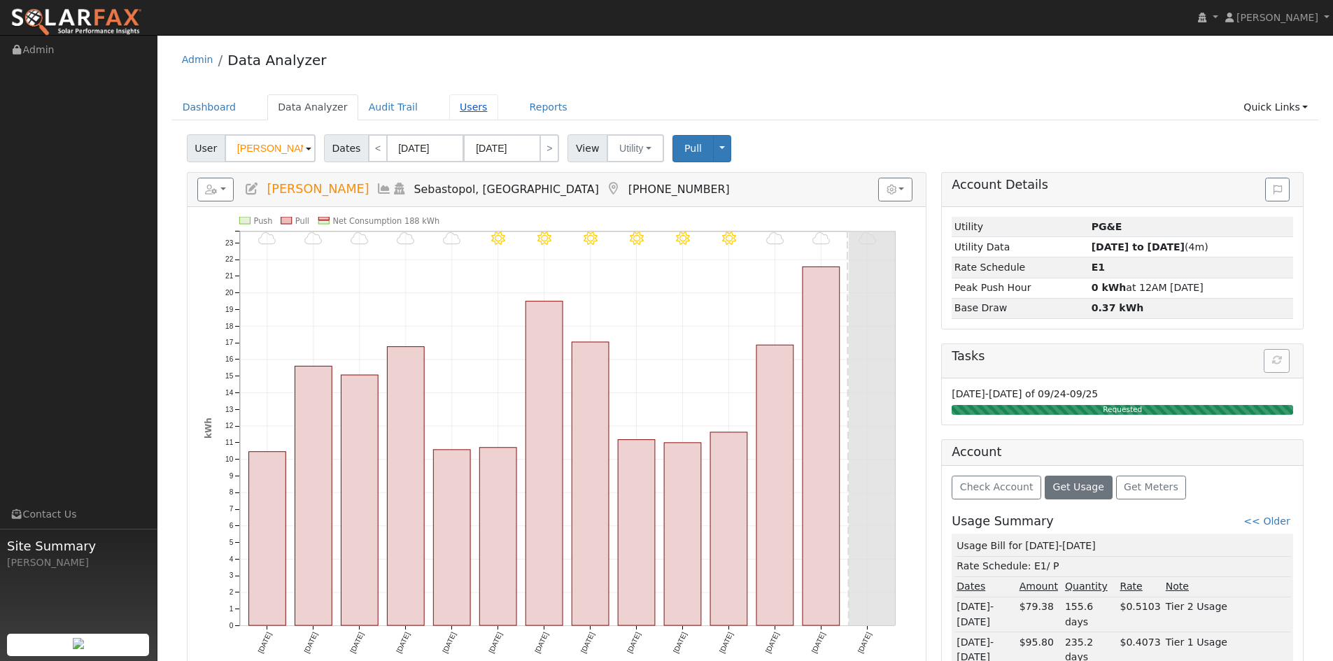
click at [498, 115] on link "Users" at bounding box center [473, 107] width 49 height 26
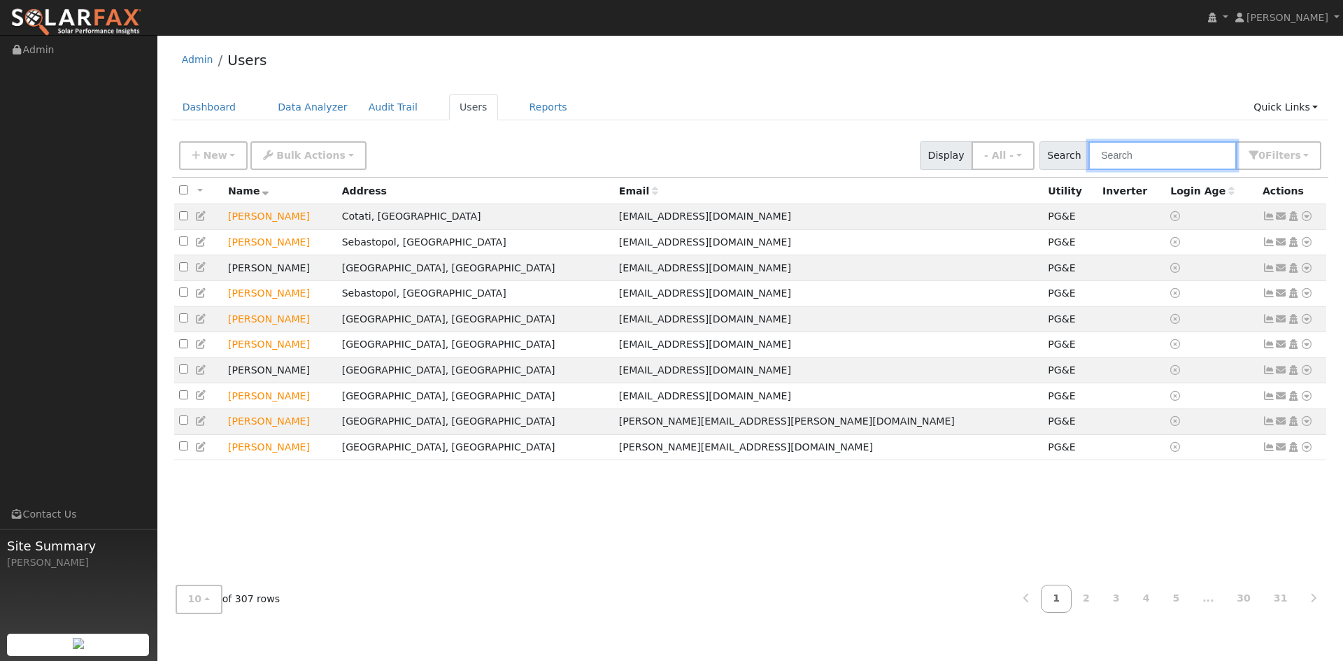
click at [1089, 170] on input "text" at bounding box center [1163, 155] width 148 height 29
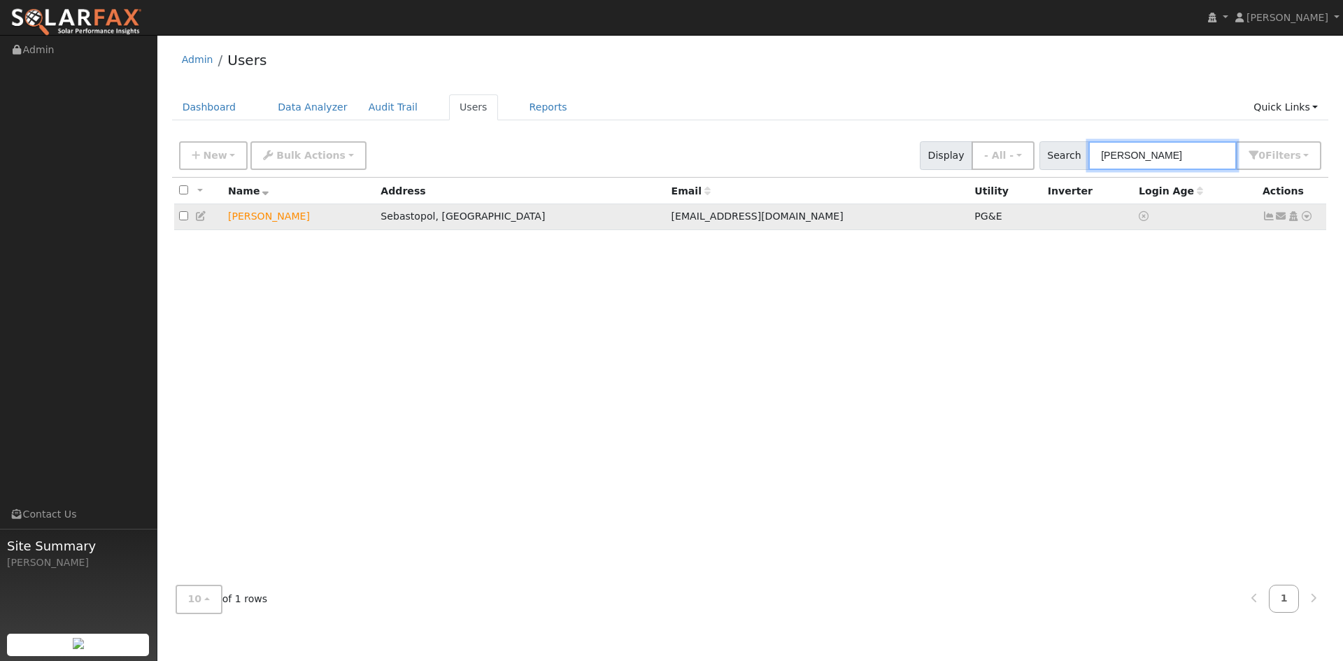
type input "[PERSON_NAME]"
click at [1301, 221] on icon at bounding box center [1307, 216] width 13 height 10
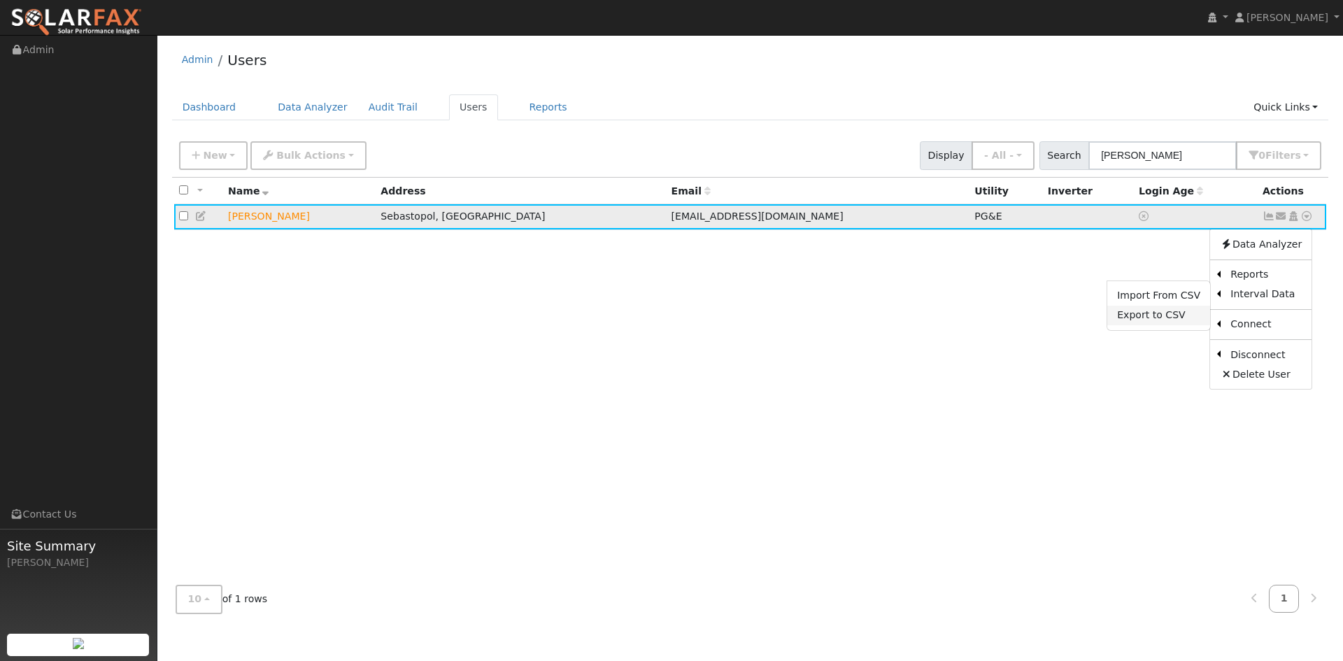
click at [1143, 325] on link "Export to CSV" at bounding box center [1159, 316] width 103 height 20
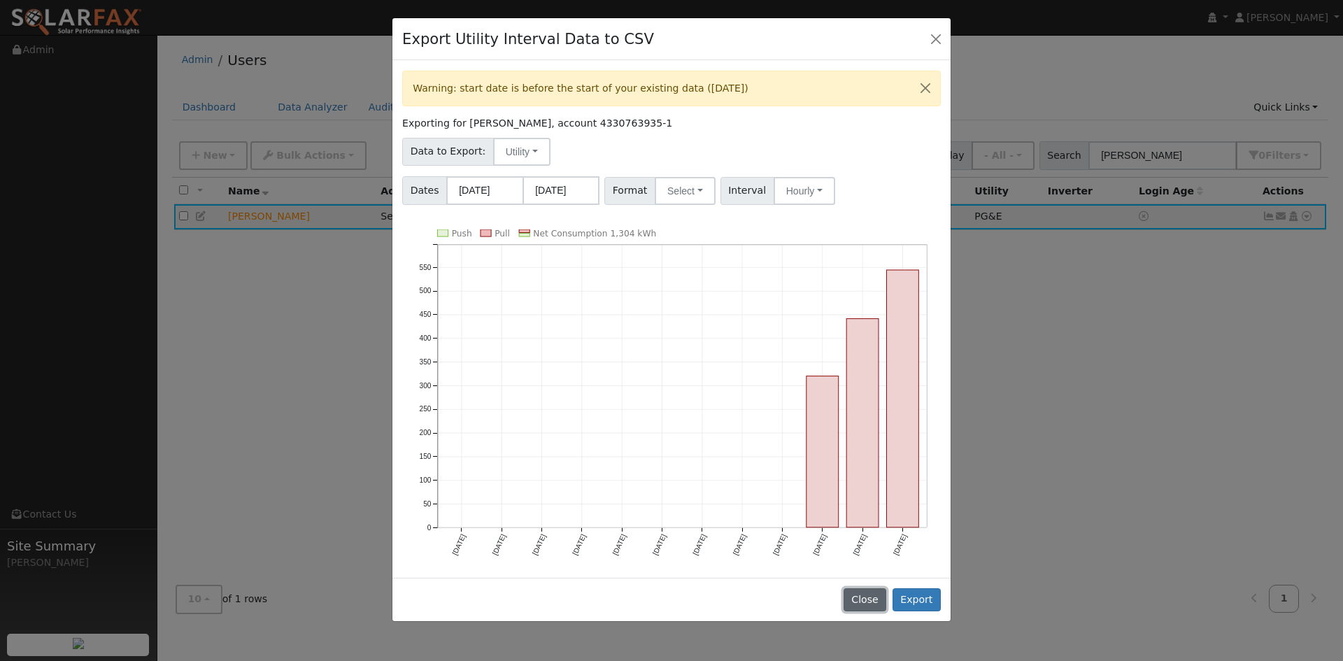
click at [865, 608] on button "Close" at bounding box center [865, 600] width 43 height 24
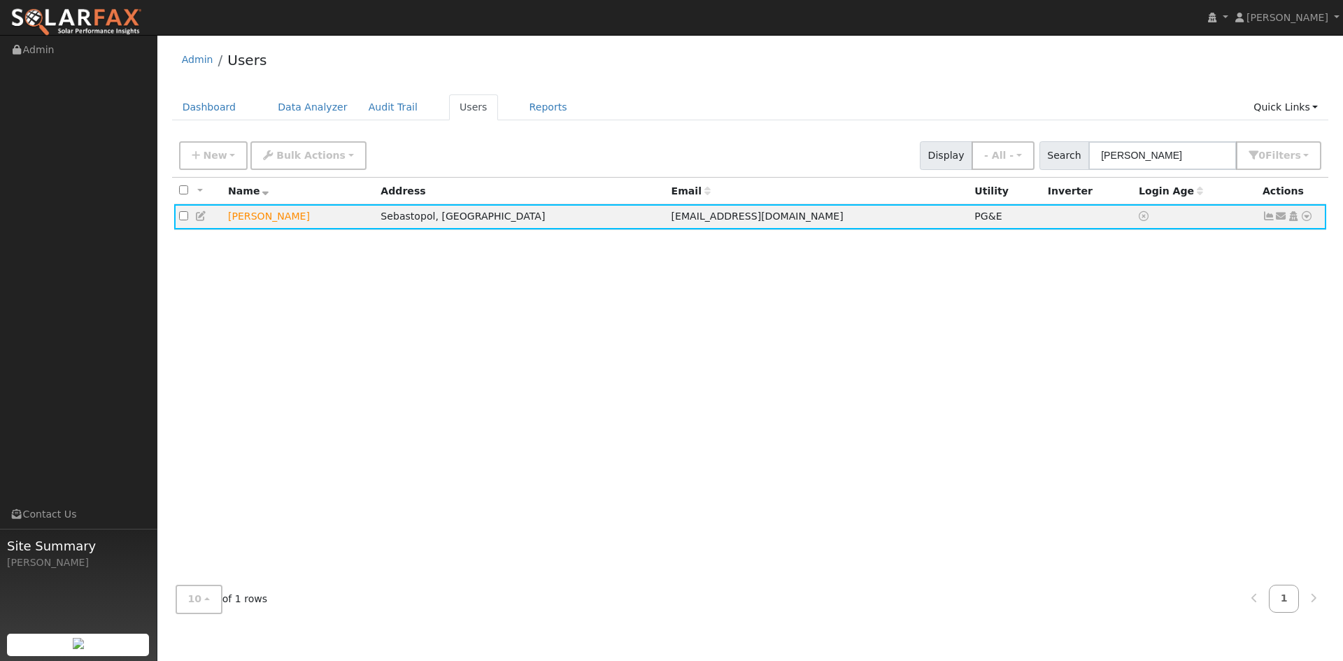
click at [777, 386] on div "All None All on page None on page Name Address Email Utility Inverter Login Age…" at bounding box center [750, 376] width 1157 height 397
